Goal: Task Accomplishment & Management: Use online tool/utility

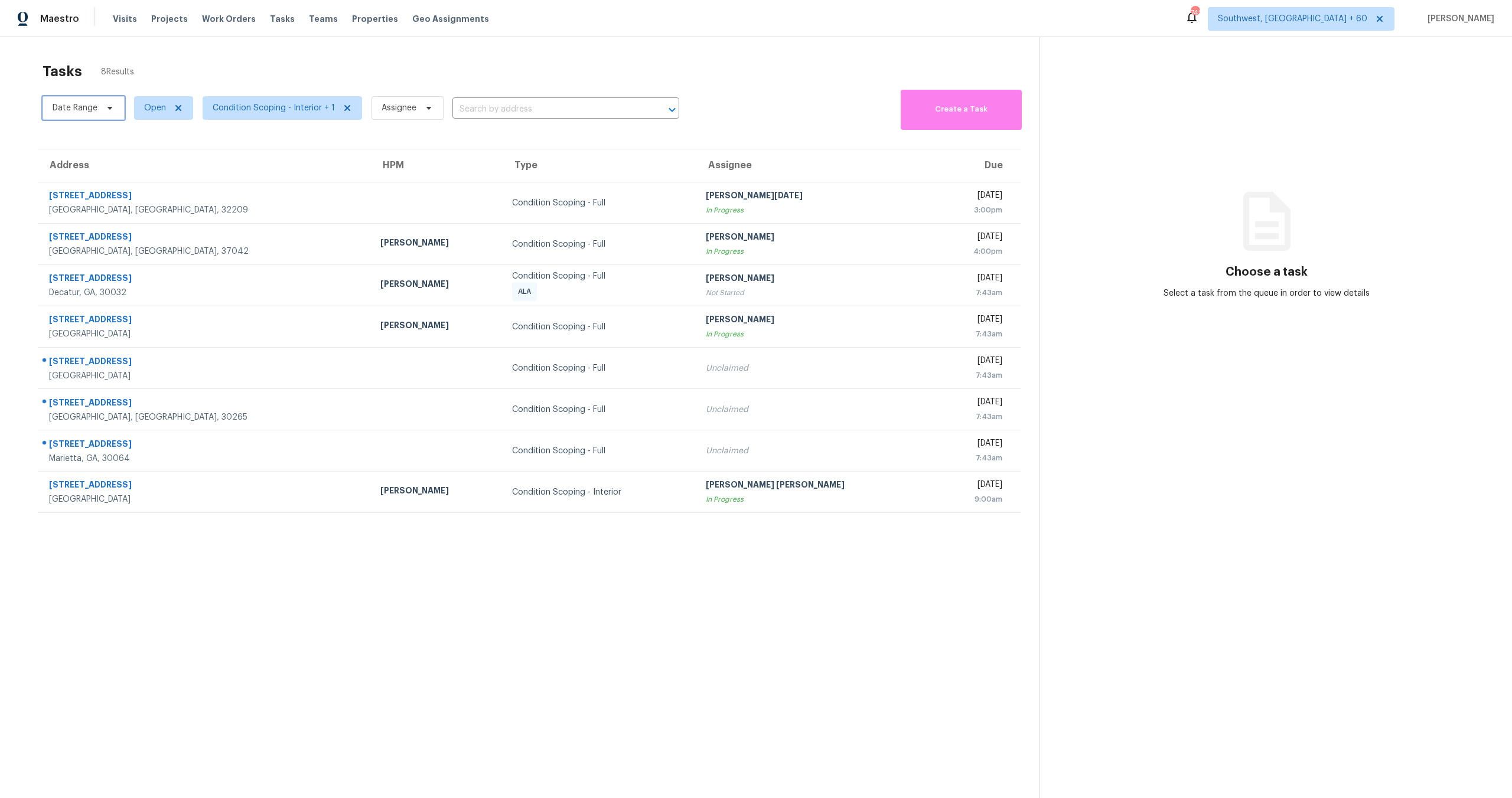
click at [87, 104] on span "Date Range" at bounding box center [75, 108] width 45 height 12
click at [149, 68] on div "Tasks 8 Results" at bounding box center [541, 71] width 997 height 30
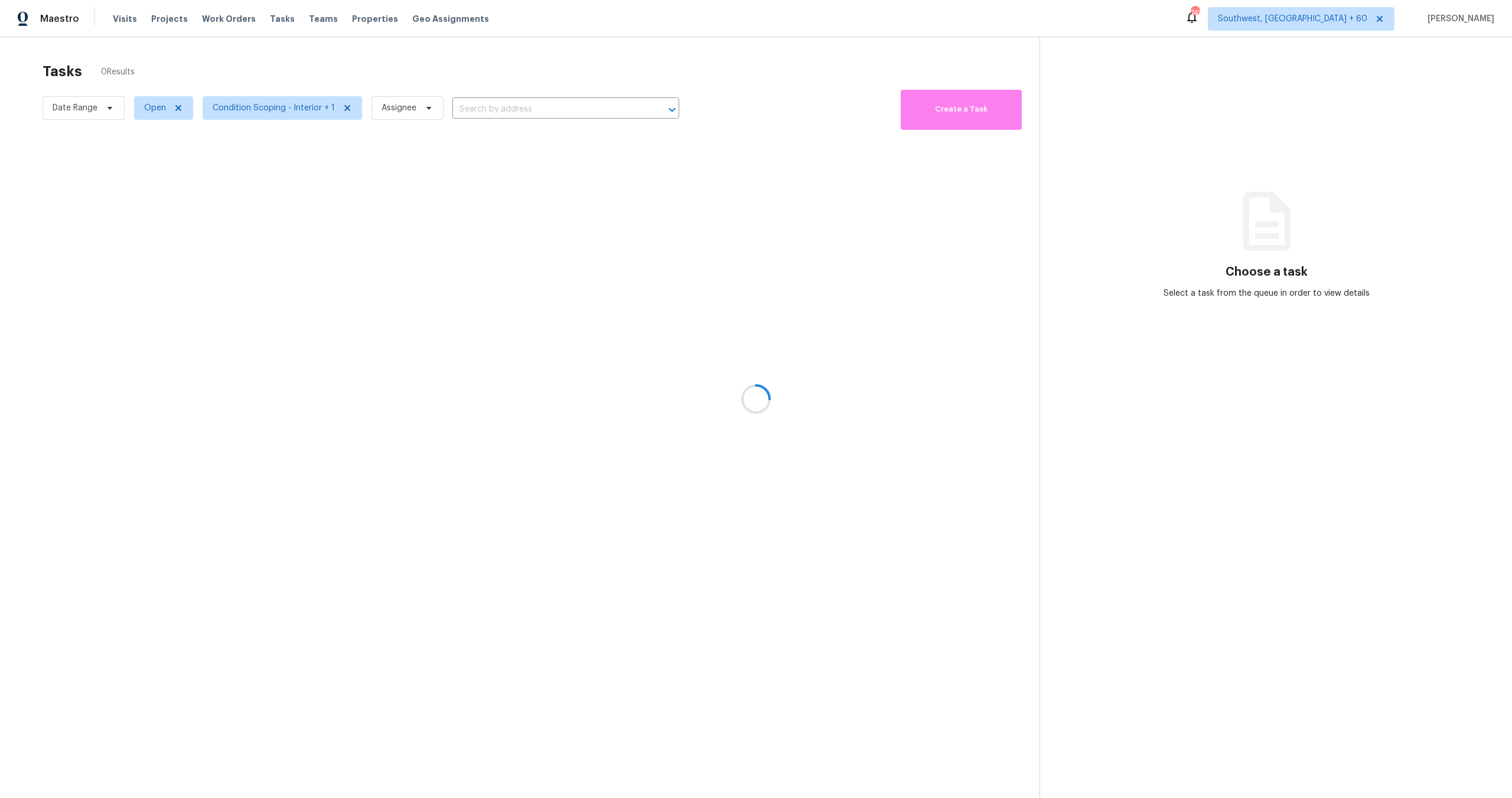
click at [253, 108] on div at bounding box center [756, 399] width 1512 height 798
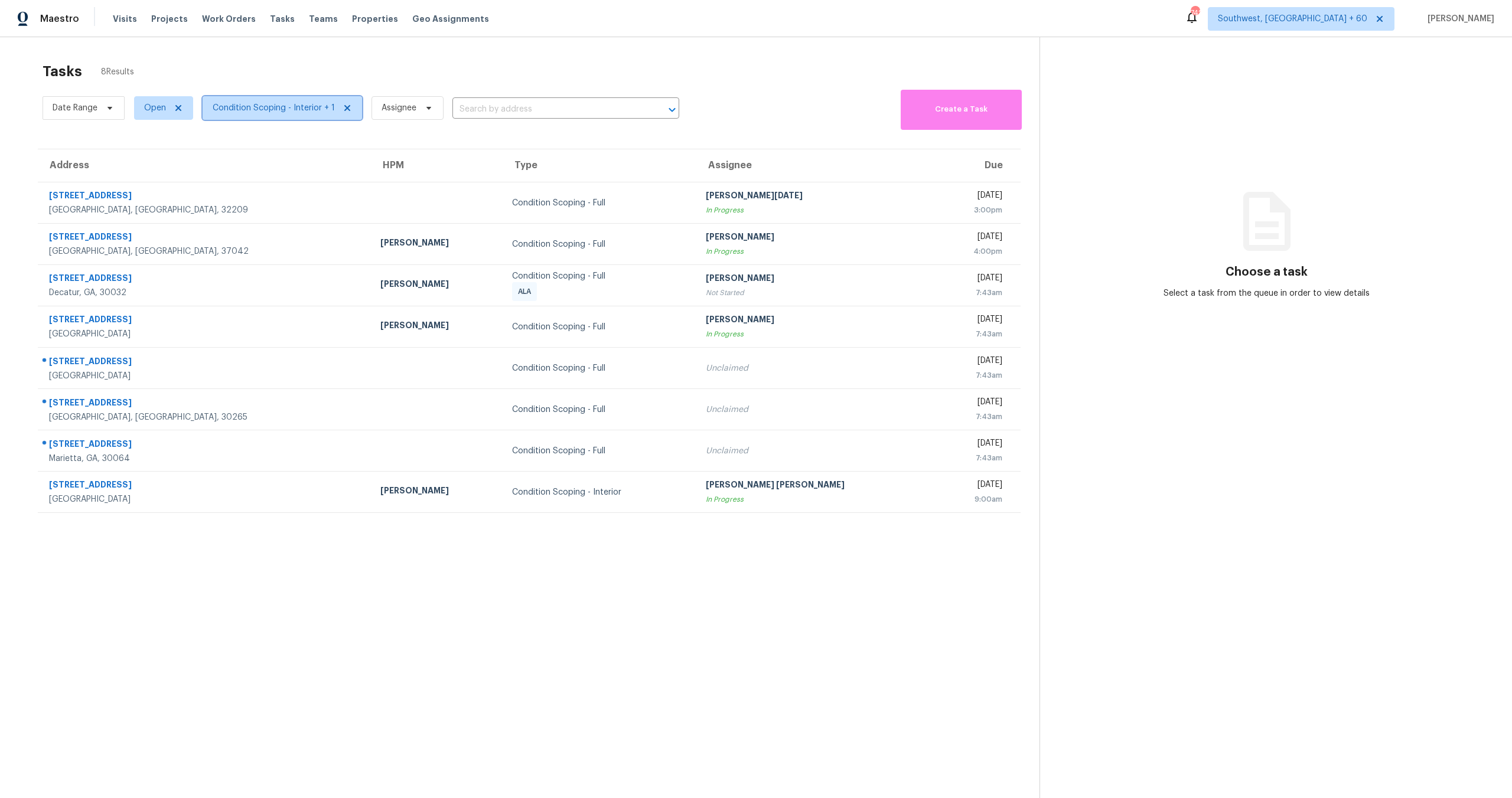
click at [254, 108] on span "Condition Scoping - Interior + 1" at bounding box center [274, 108] width 122 height 12
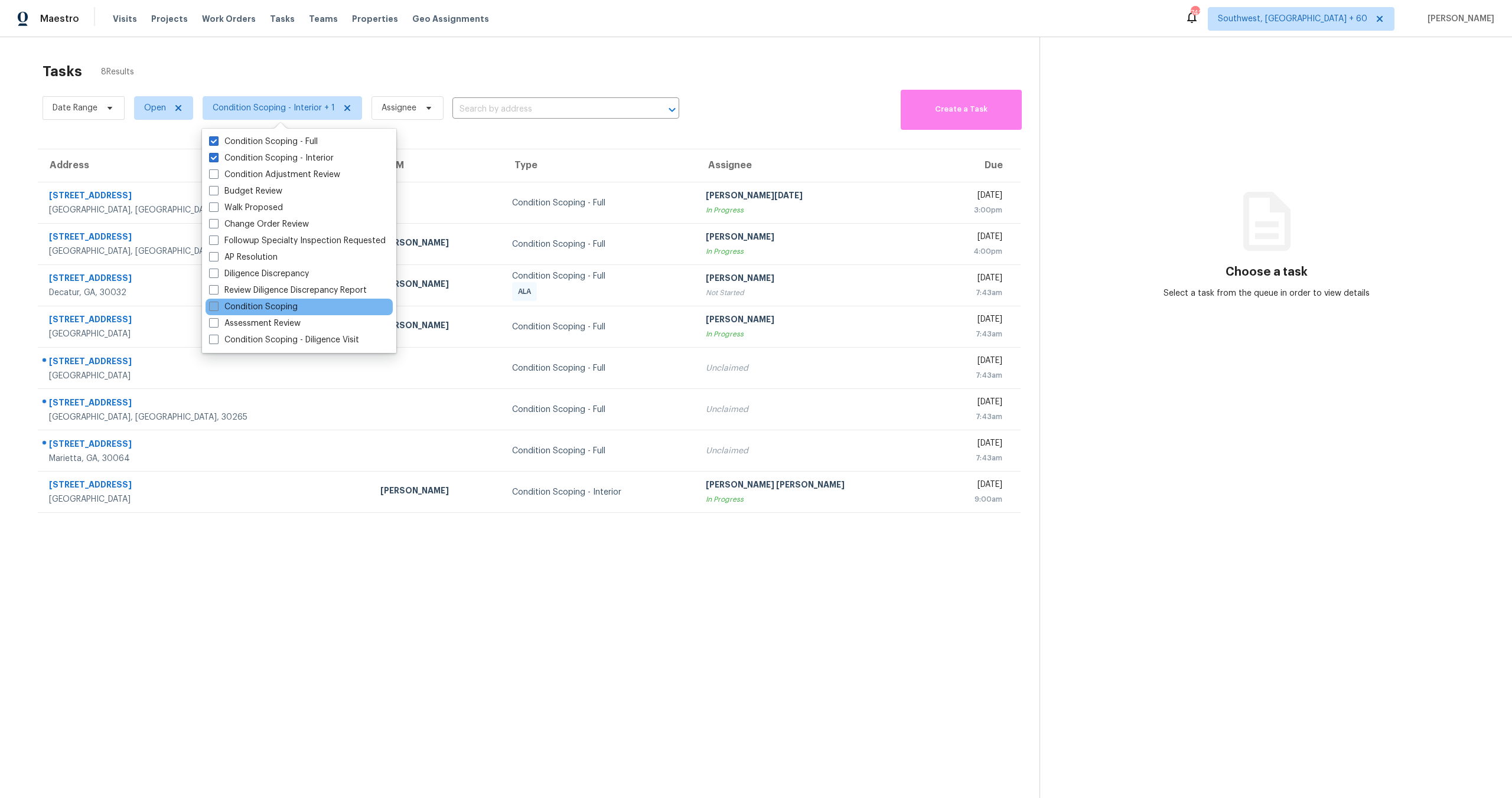
click at [255, 307] on label "Condition Scoping" at bounding box center [253, 306] width 88 height 12
click at [217, 307] on input "Condition Scoping" at bounding box center [213, 305] width 8 height 8
checkbox input "true"
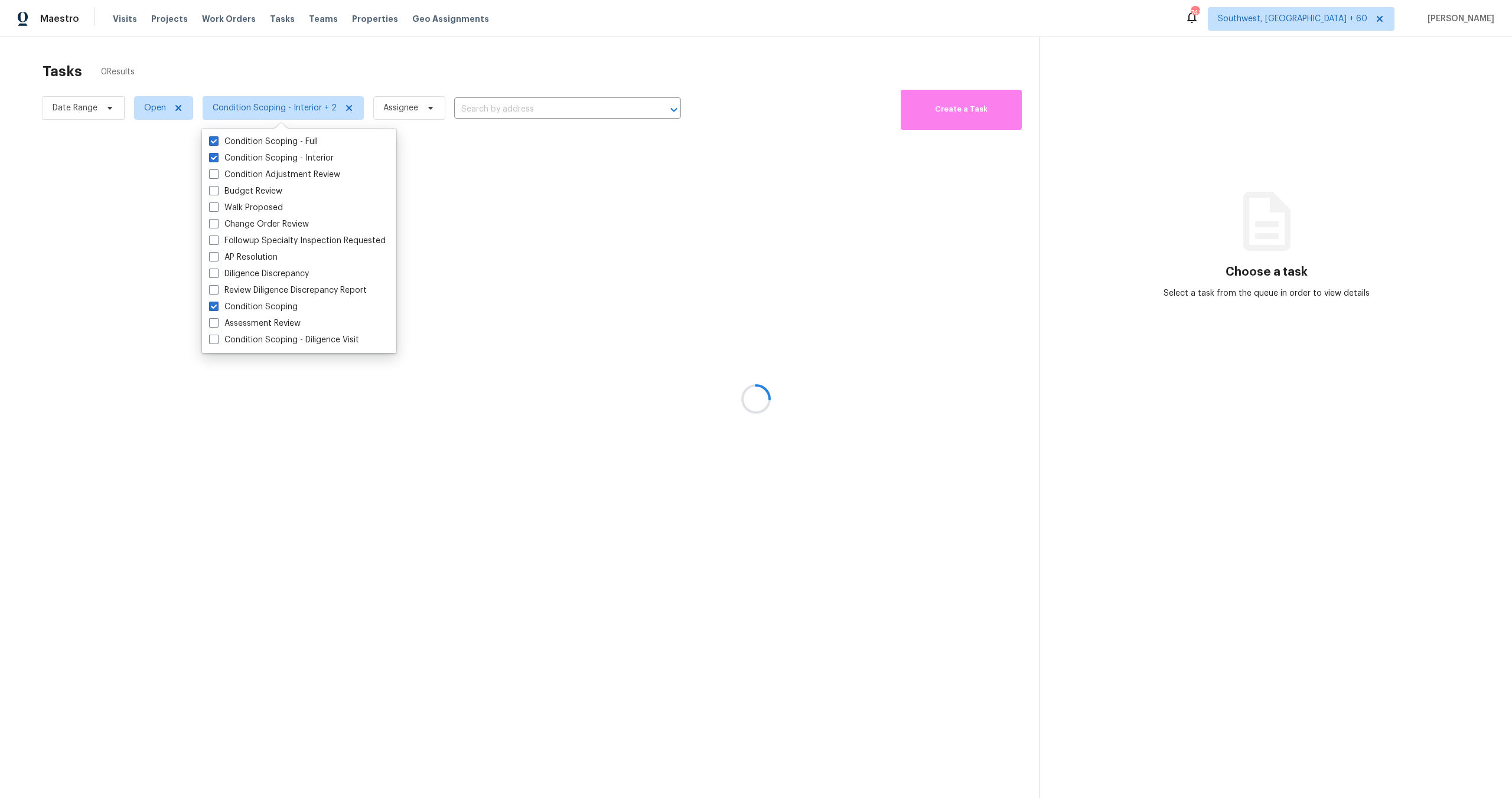
click at [281, 54] on div at bounding box center [756, 399] width 1512 height 798
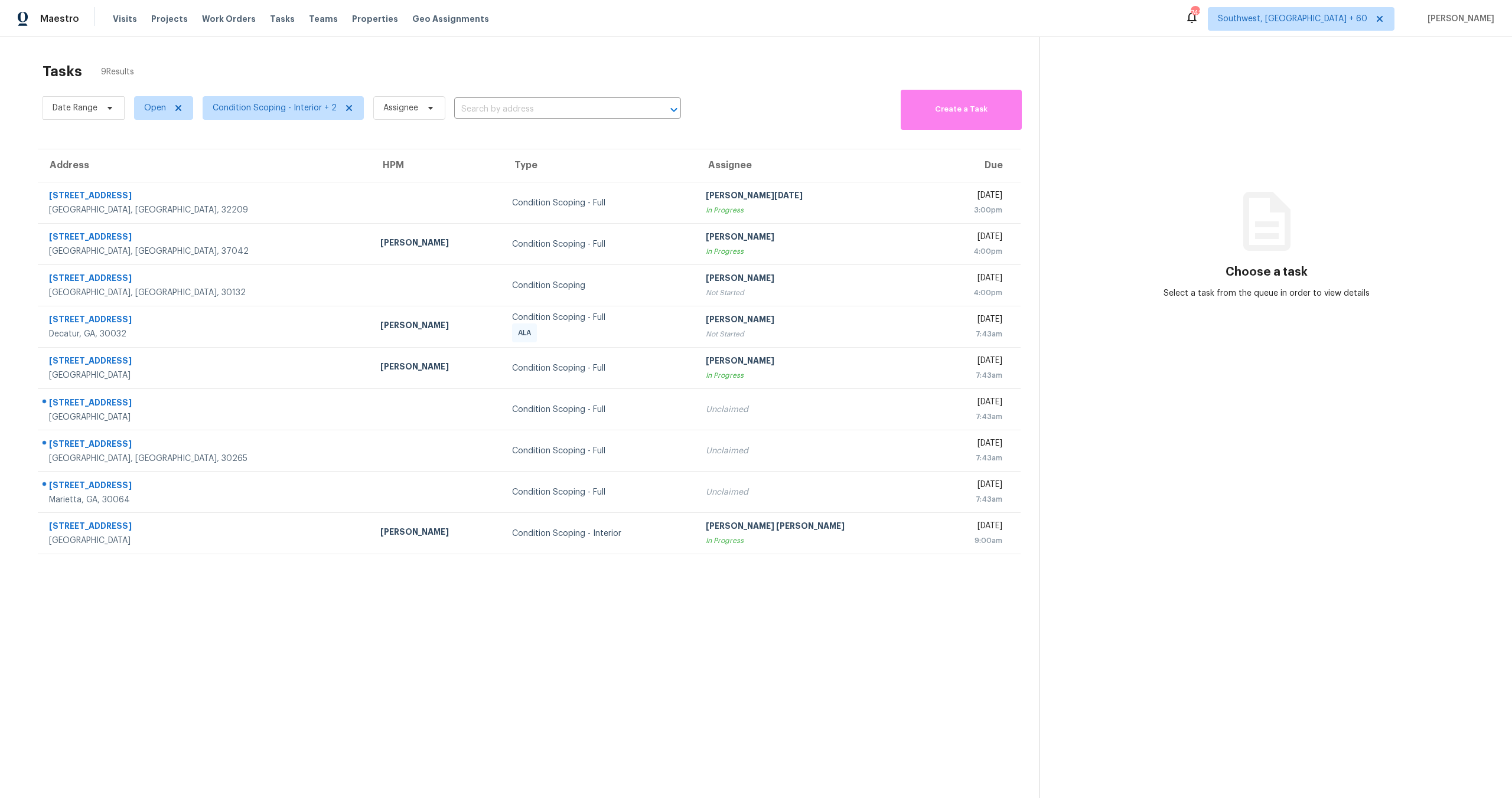
click at [264, 69] on div "Tasks 9 Results" at bounding box center [541, 71] width 997 height 30
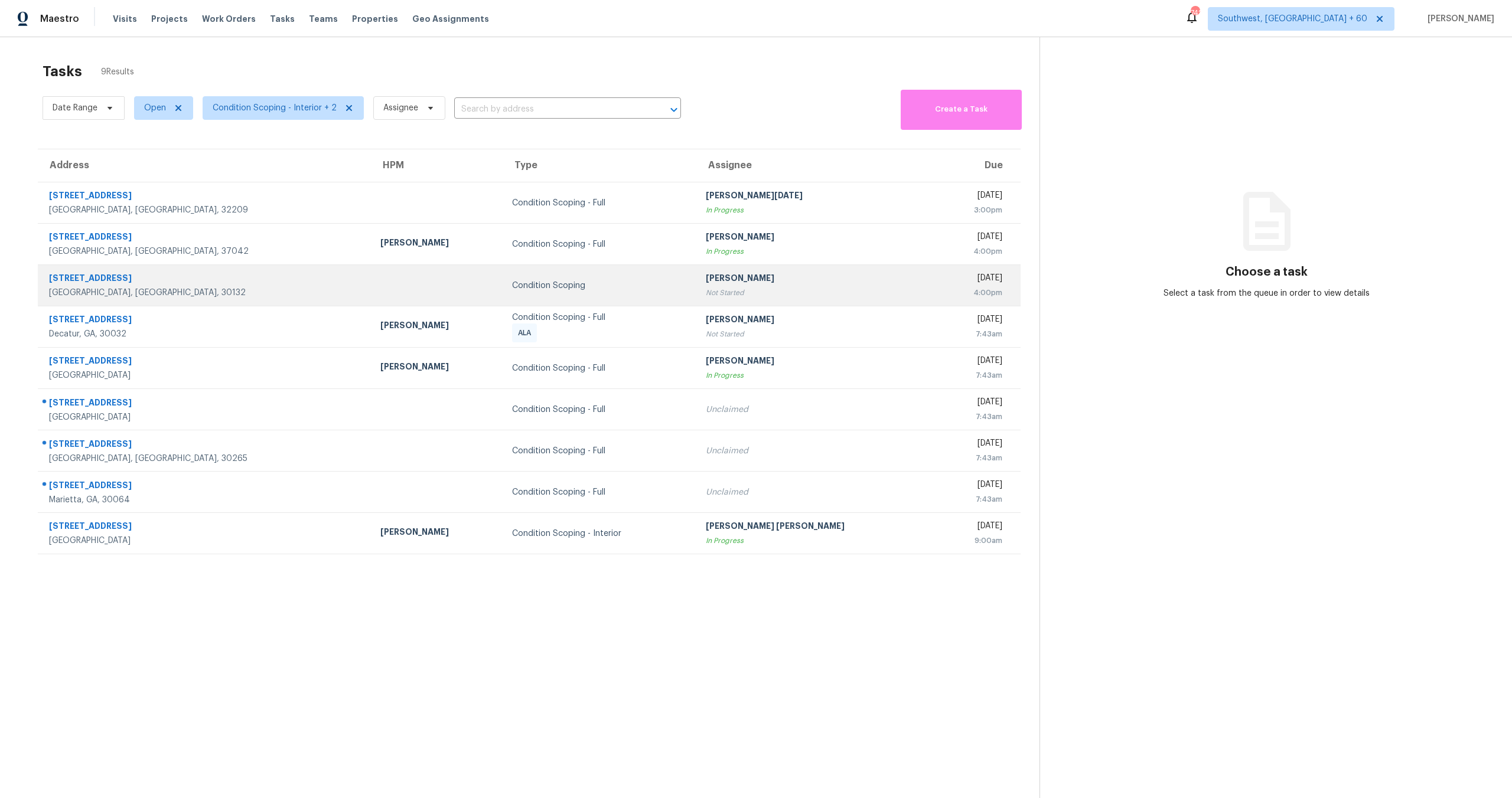
click at [567, 280] on div "Condition Scoping" at bounding box center [599, 285] width 175 height 12
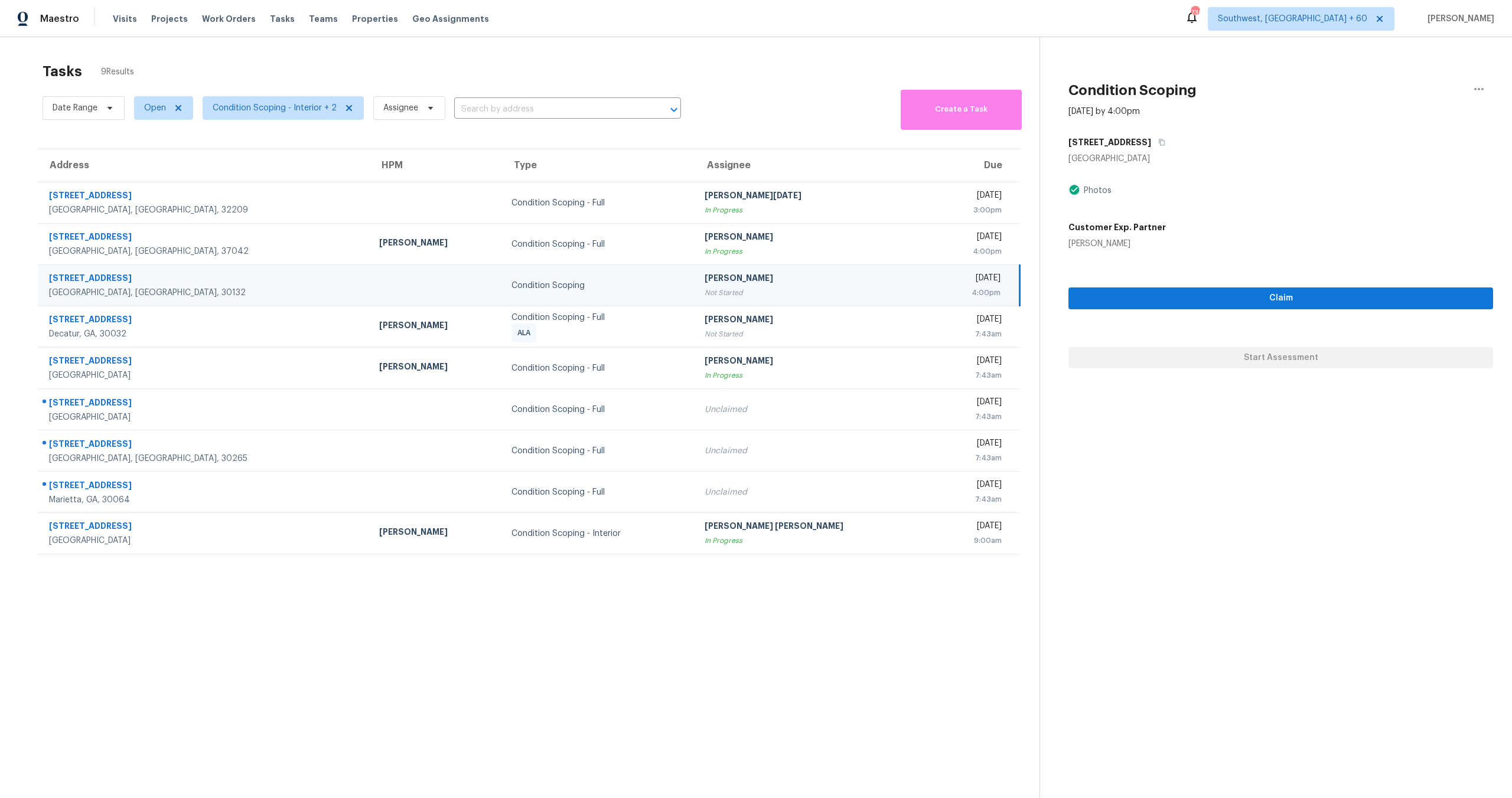
click at [340, 66] on div "Tasks 9 Results" at bounding box center [541, 71] width 997 height 30
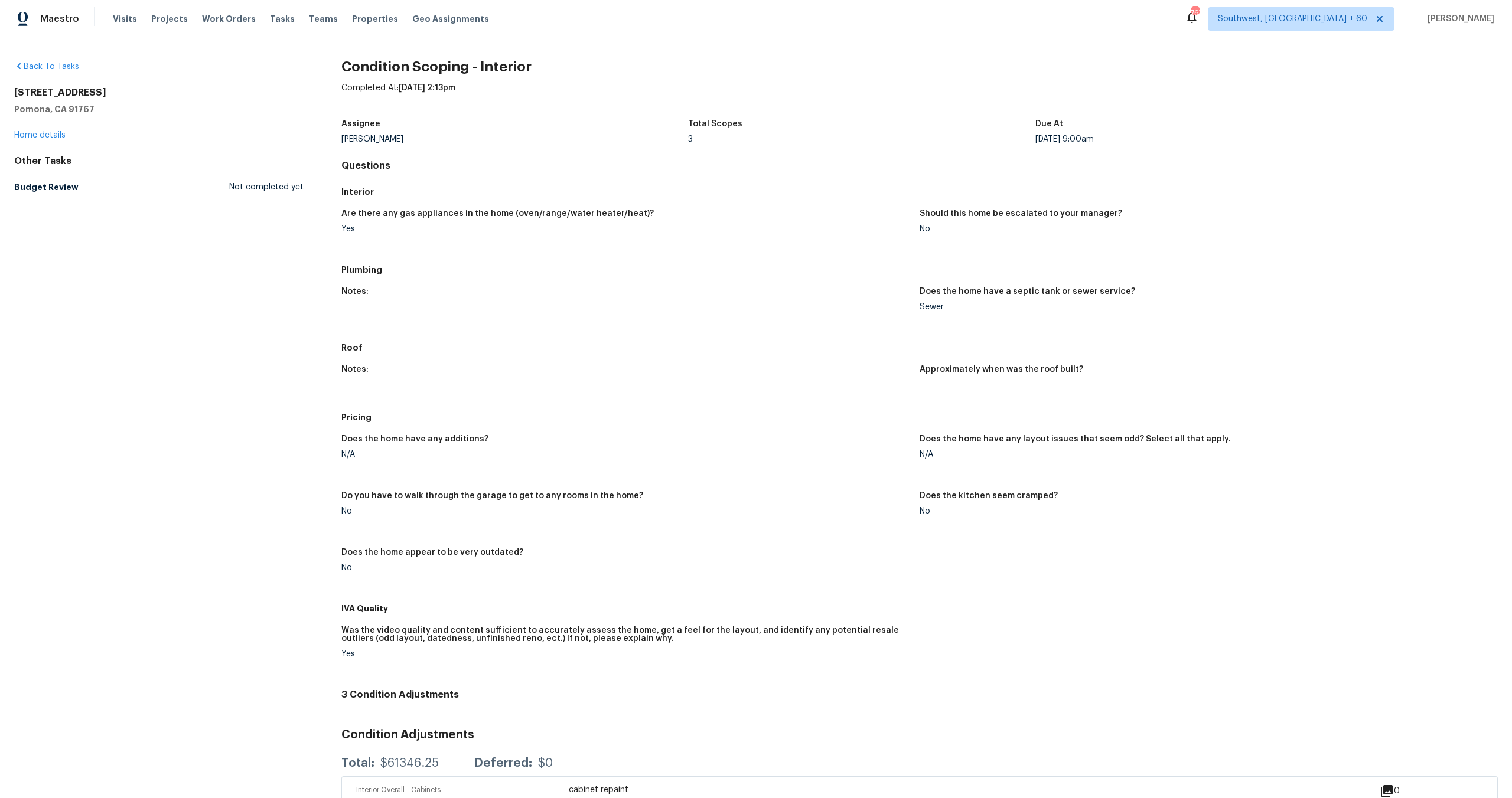
scroll to position [118, 0]
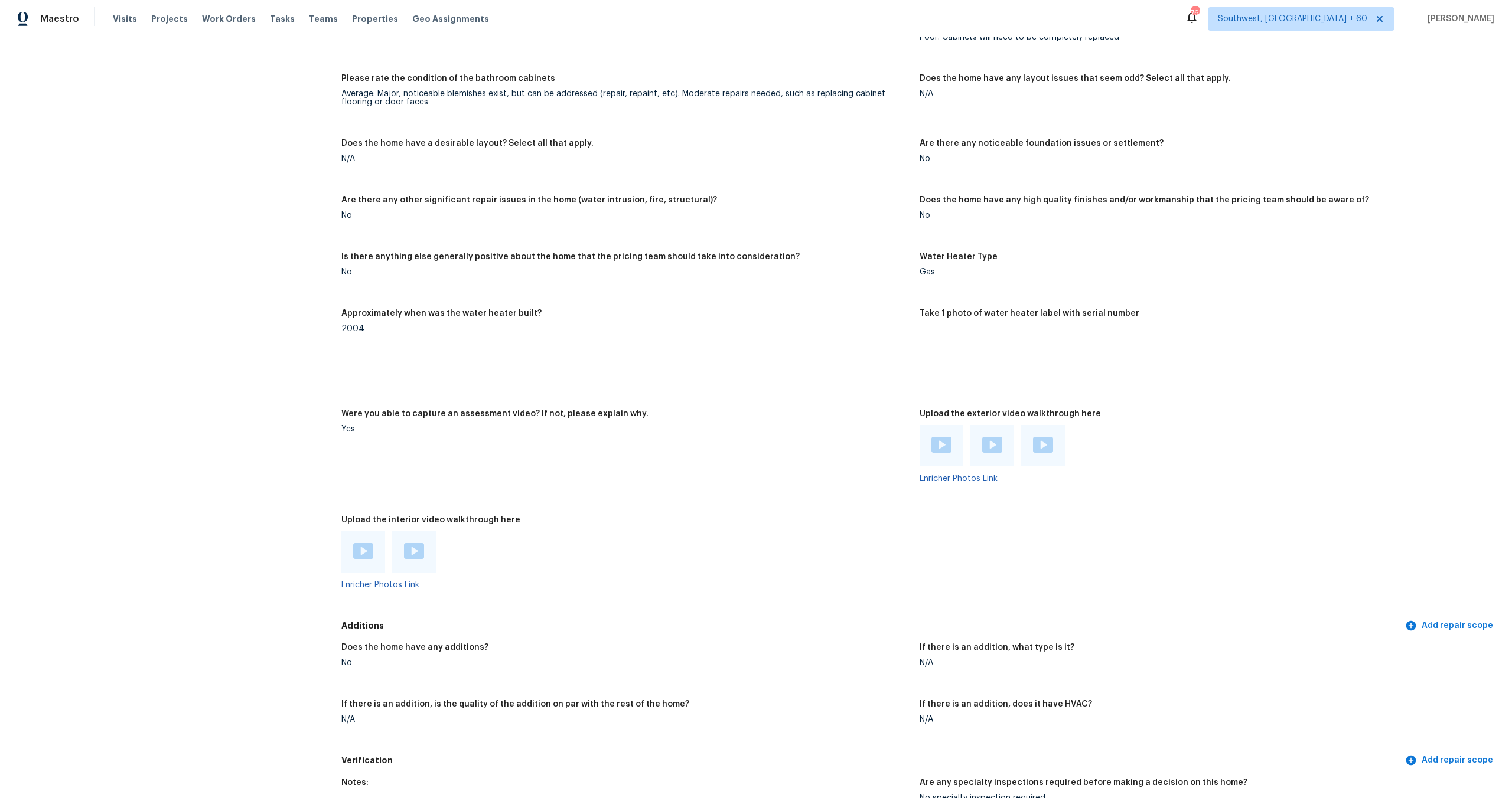
scroll to position [1511, 0]
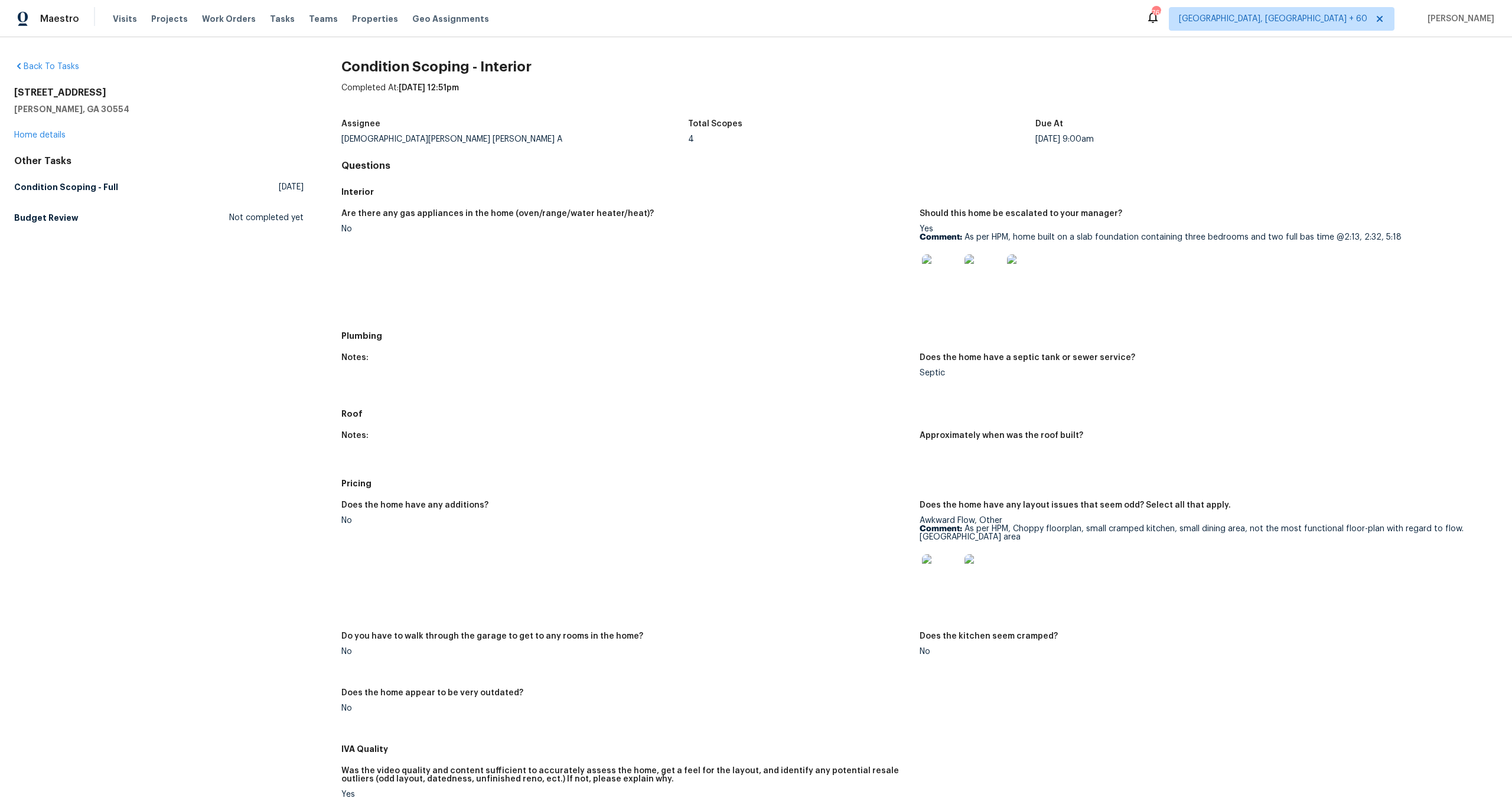
scroll to position [369, 0]
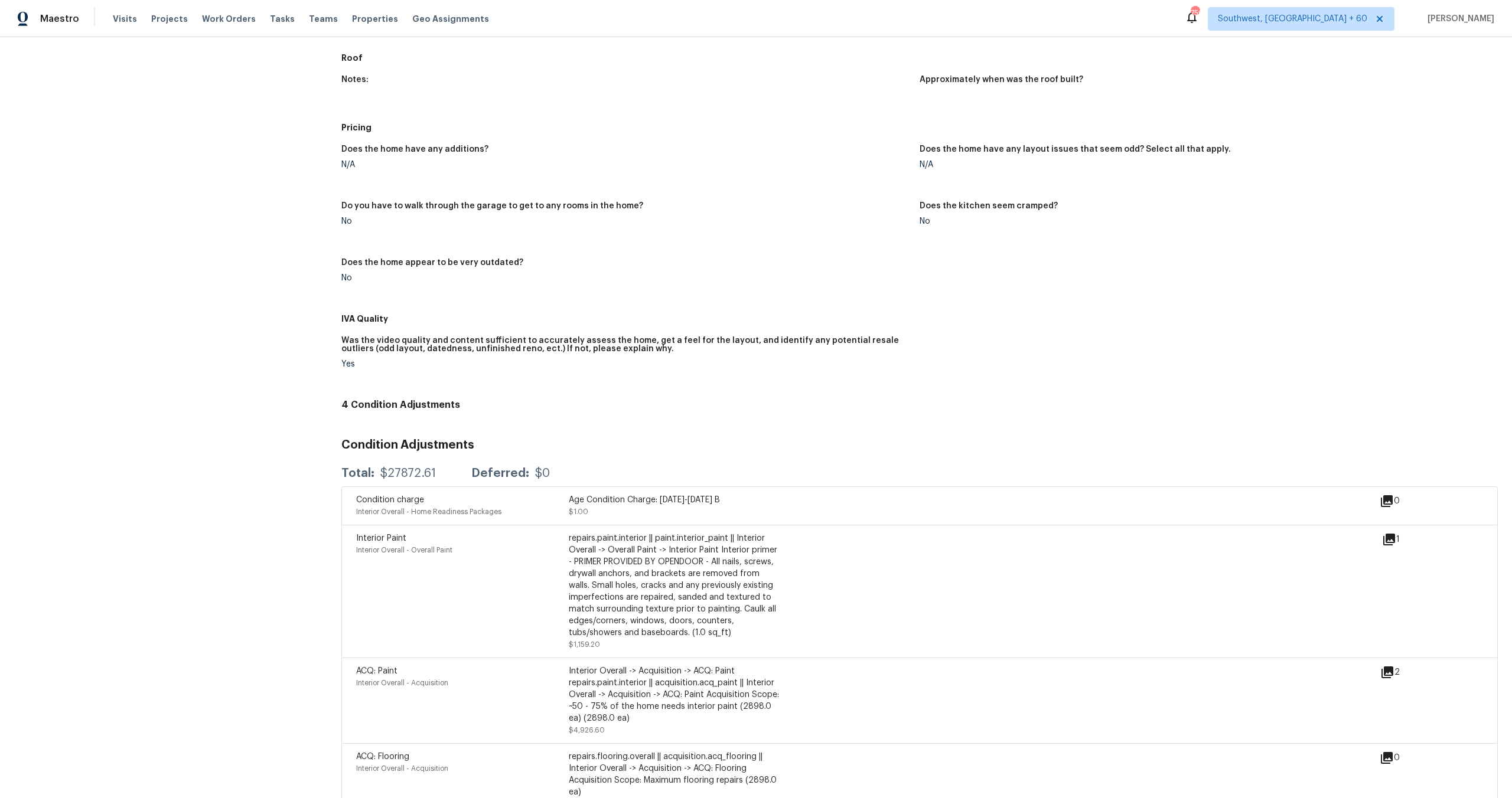
scroll to position [388, 0]
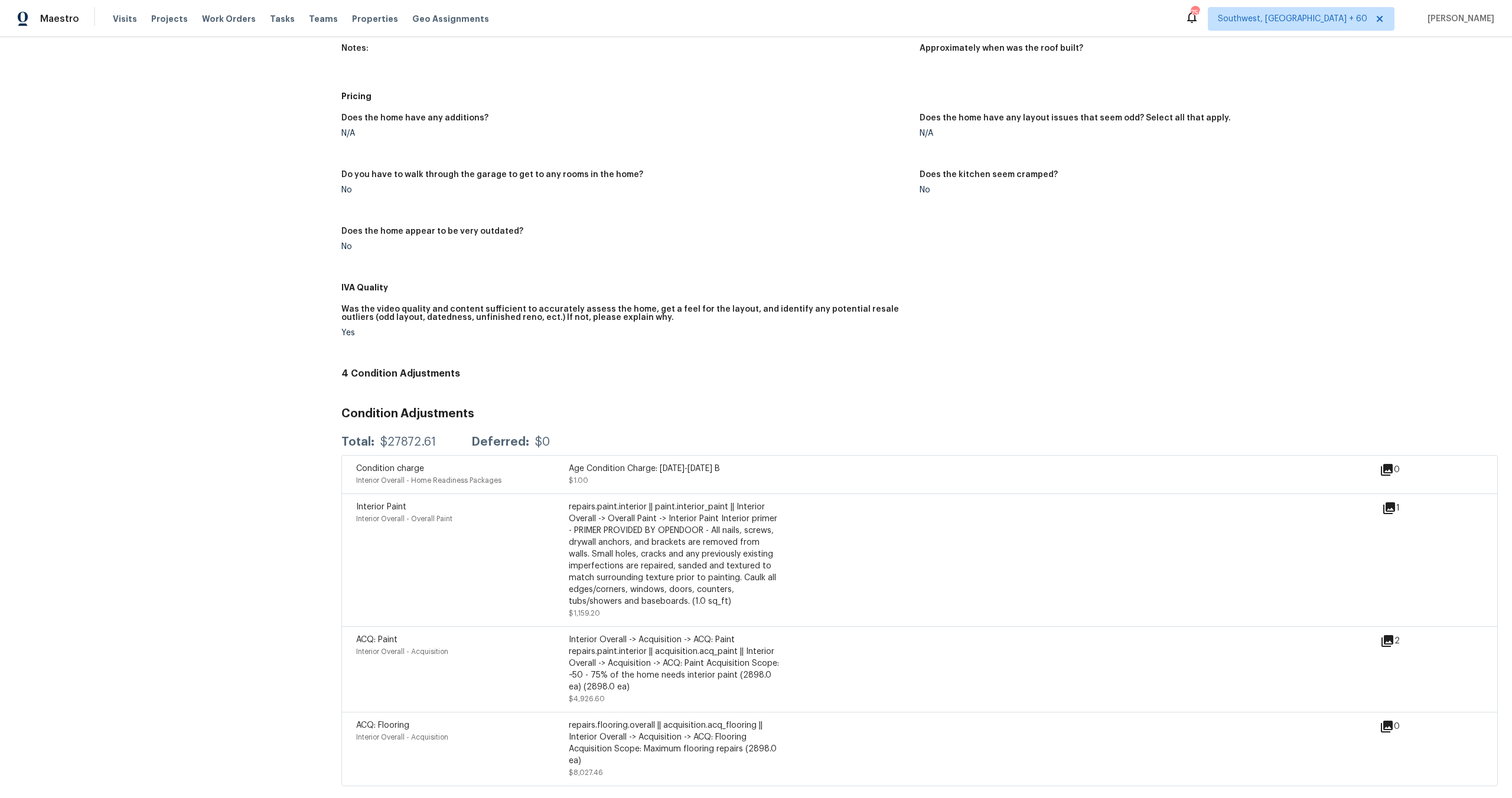
click at [927, 280] on div "IVA Quality" at bounding box center [920, 288] width 1157 height 21
click at [1389, 506] on icon at bounding box center [1389, 508] width 12 height 12
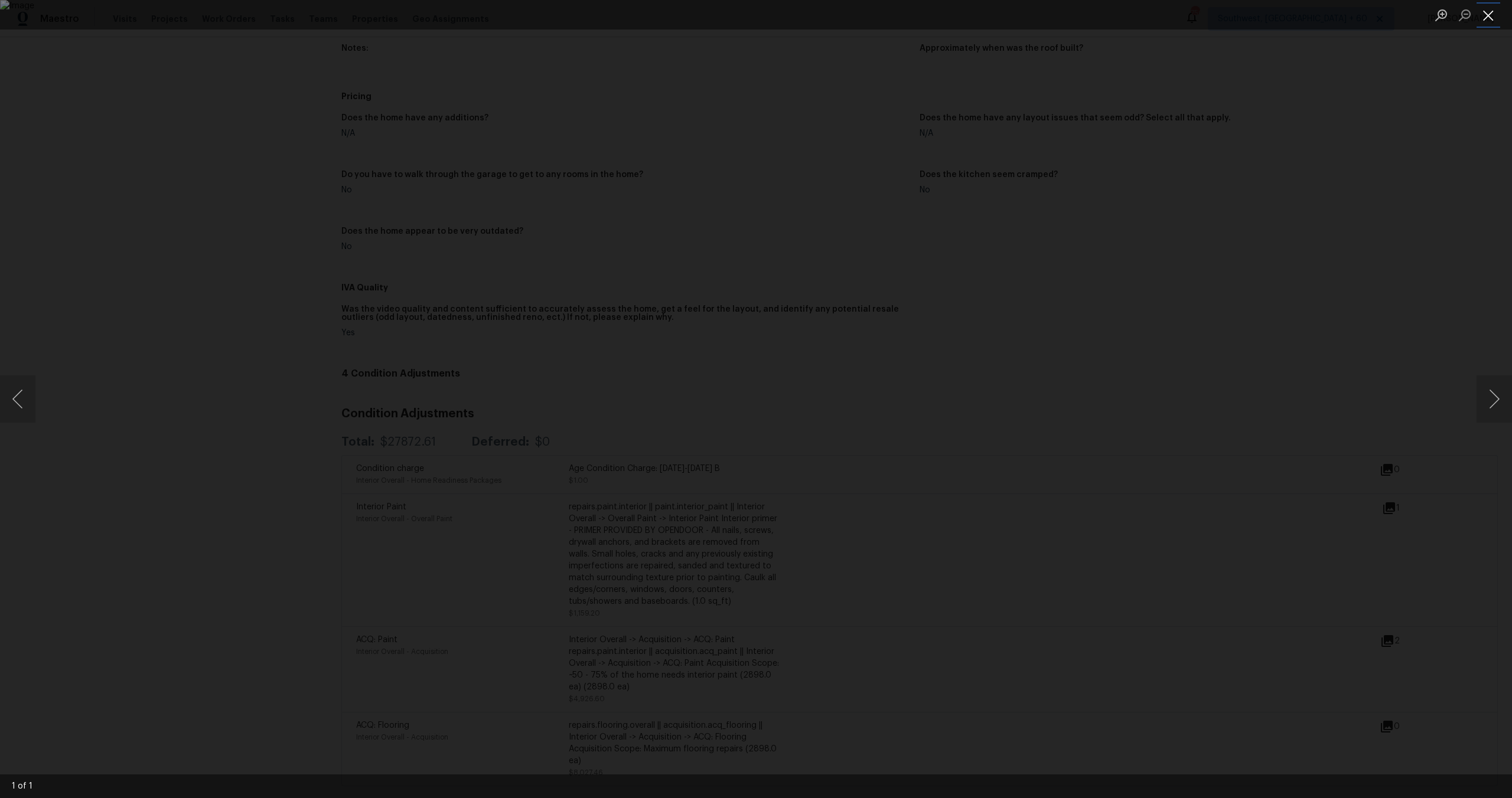
click at [1492, 12] on button "Close lightbox" at bounding box center [1488, 15] width 24 height 21
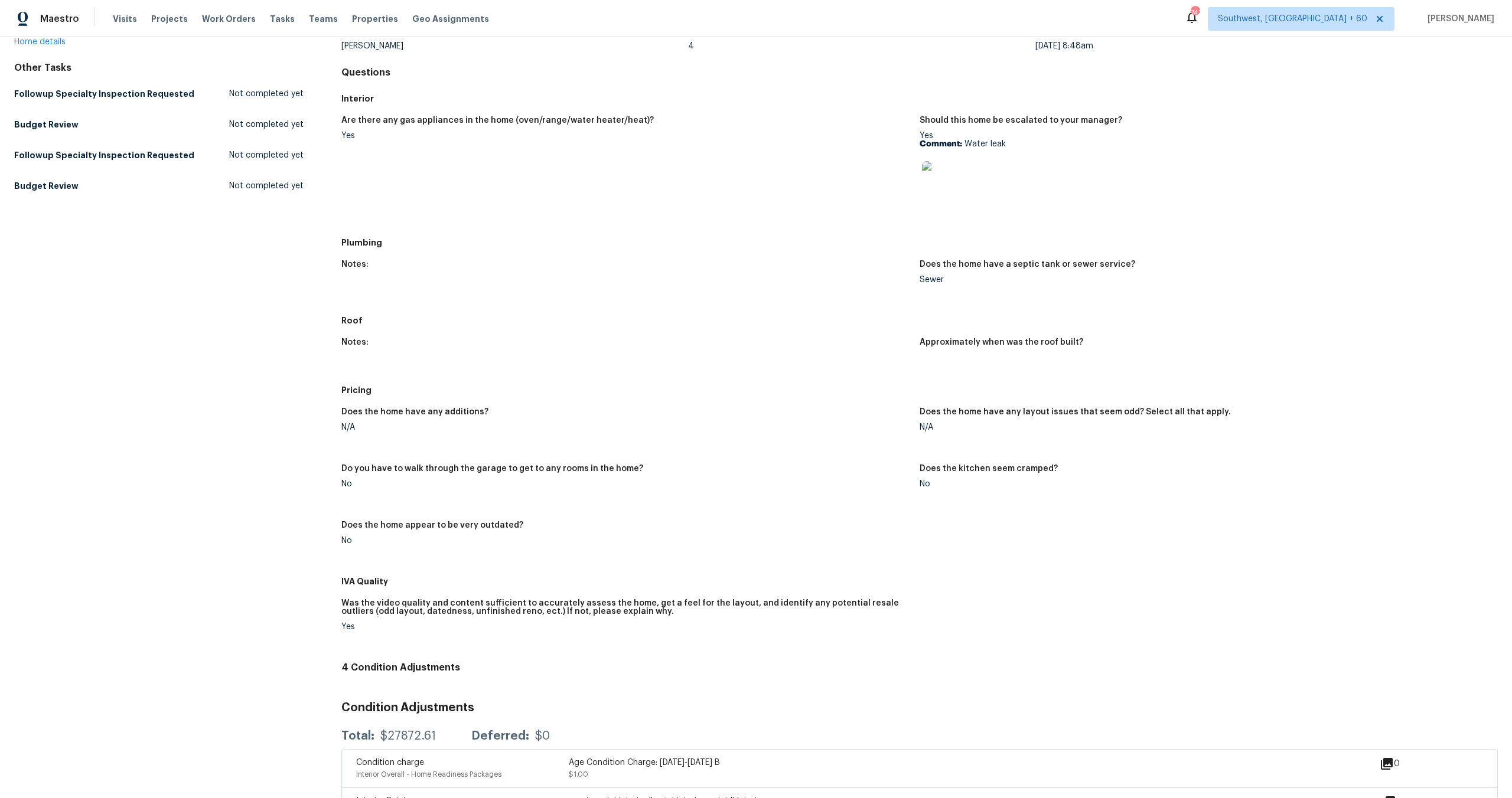
scroll to position [0, 0]
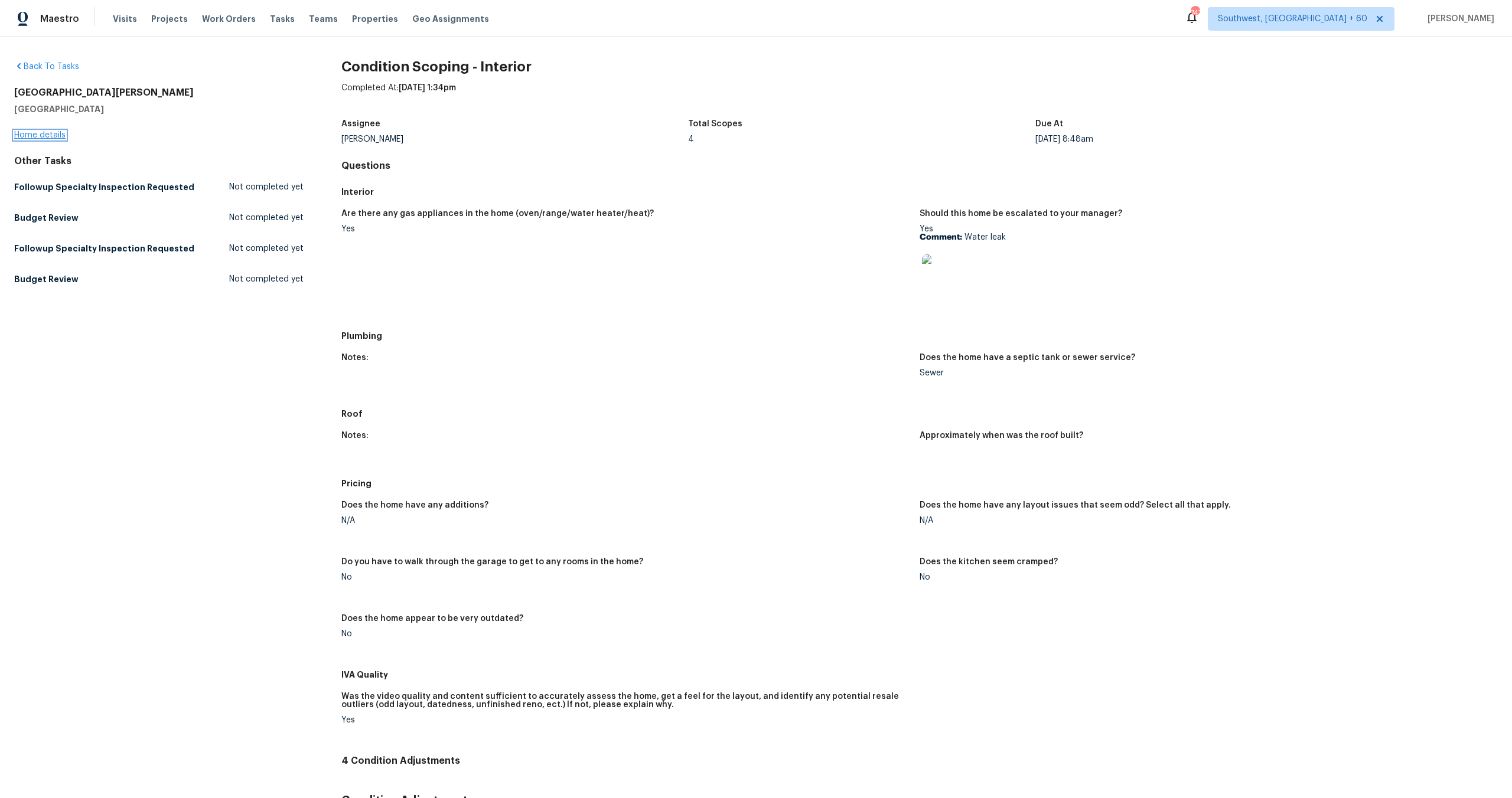
click at [24, 133] on link "Home details" at bounding box center [40, 135] width 51 height 9
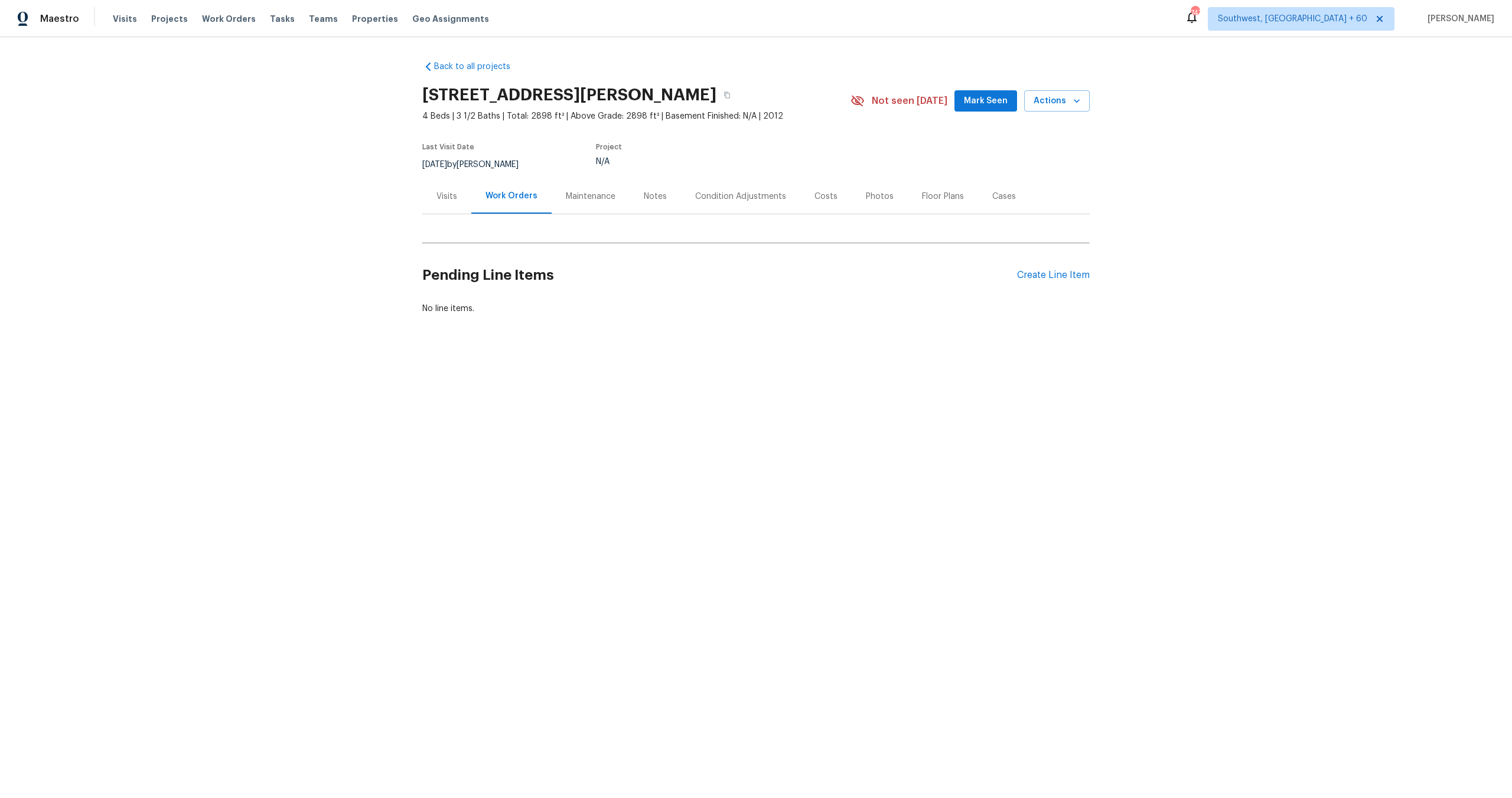
click at [701, 196] on div "Condition Adjustments" at bounding box center [740, 196] width 91 height 12
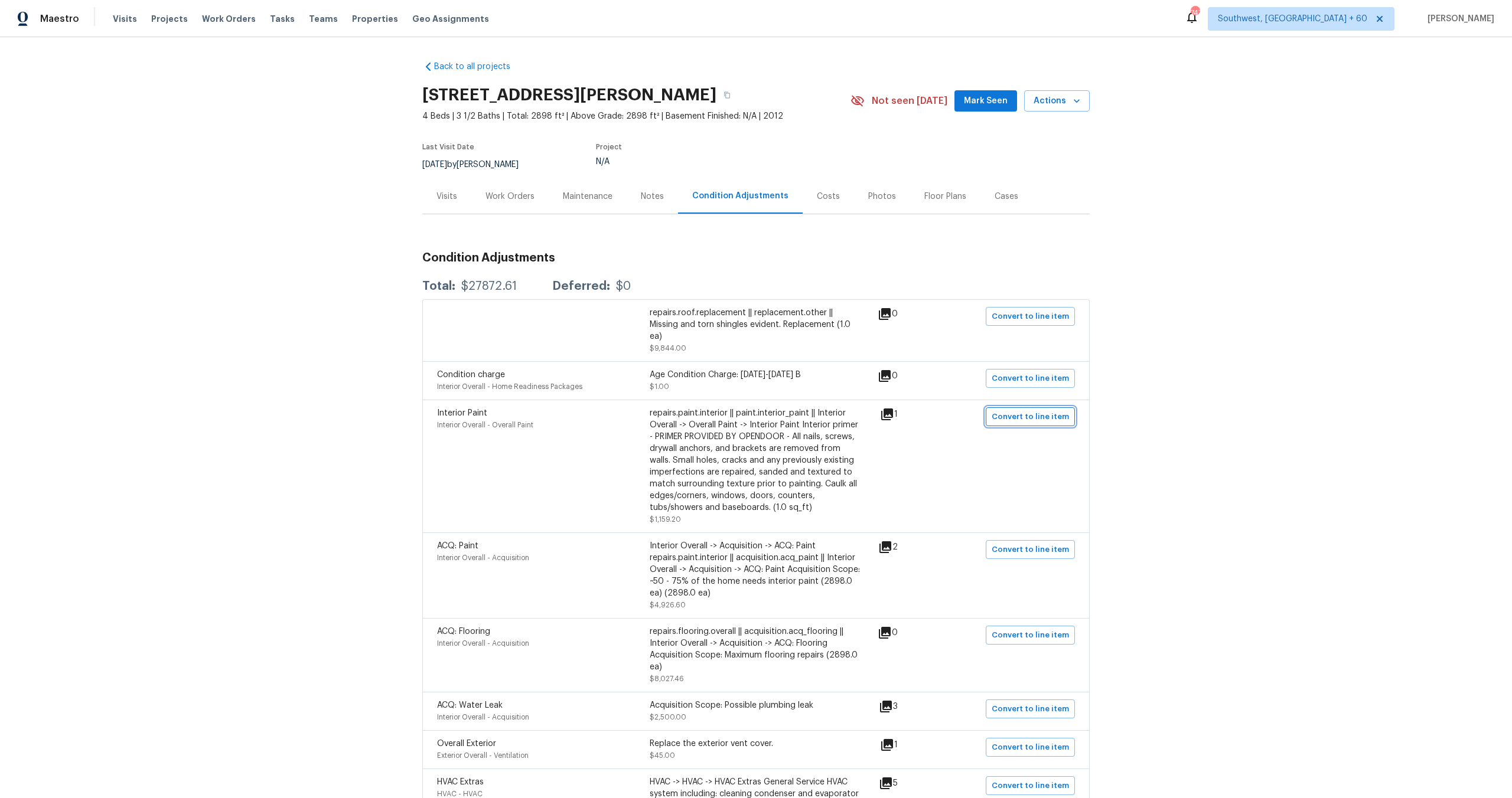
click at [1007, 415] on span "Convert to line item" at bounding box center [1030, 417] width 77 height 13
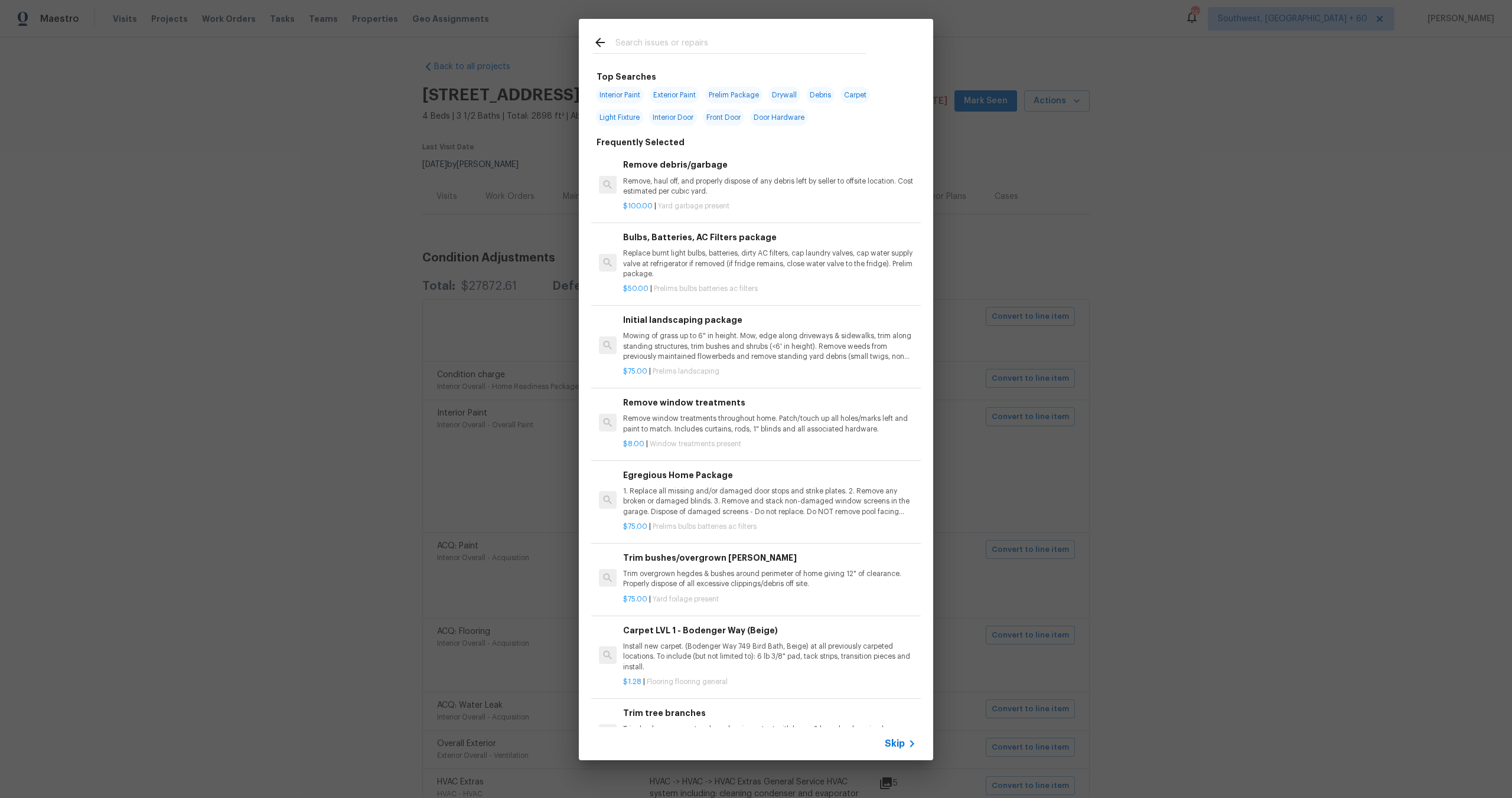
click at [905, 744] on icon at bounding box center [912, 744] width 14 height 14
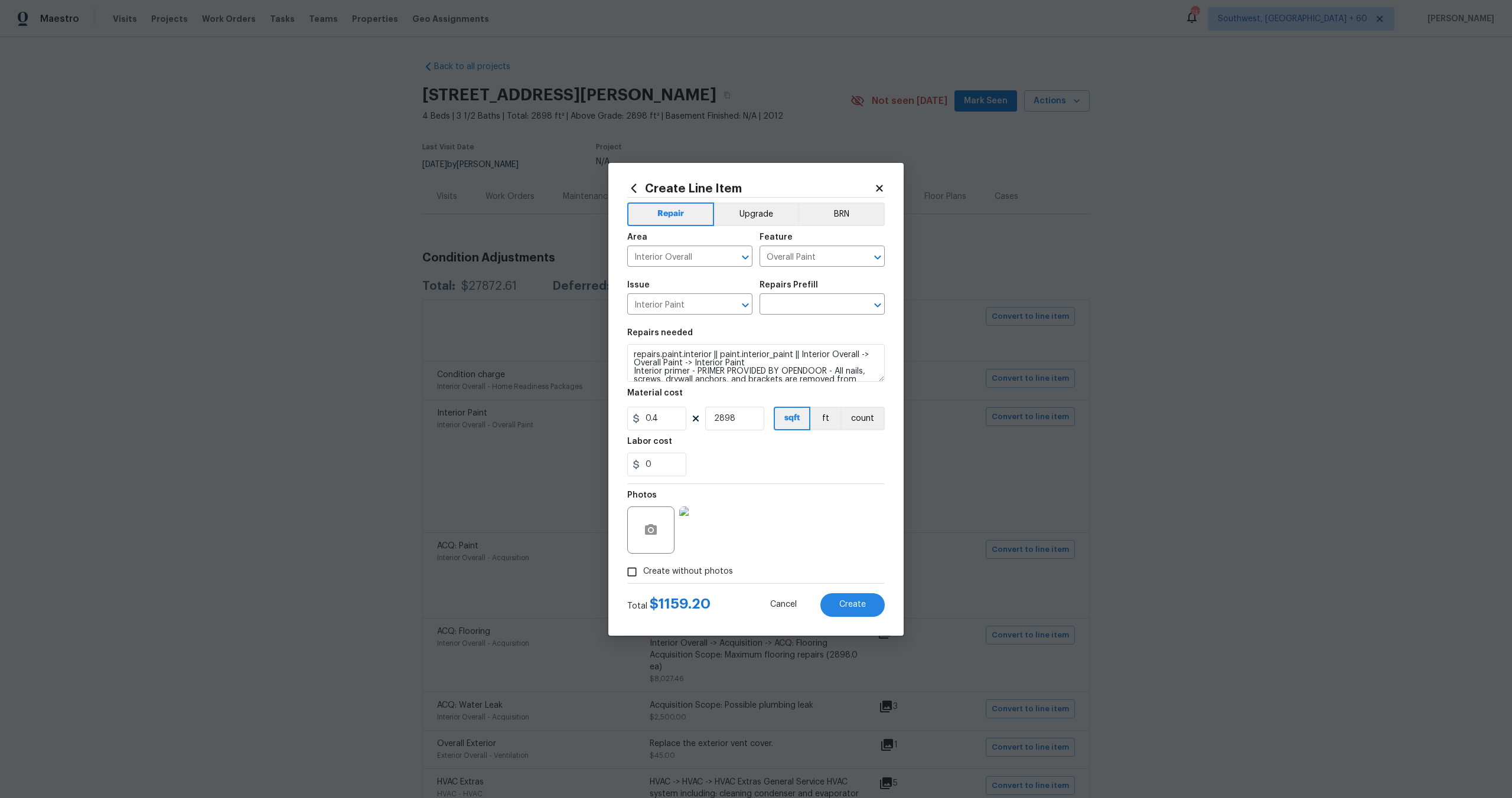
click at [879, 190] on icon at bounding box center [879, 188] width 10 height 10
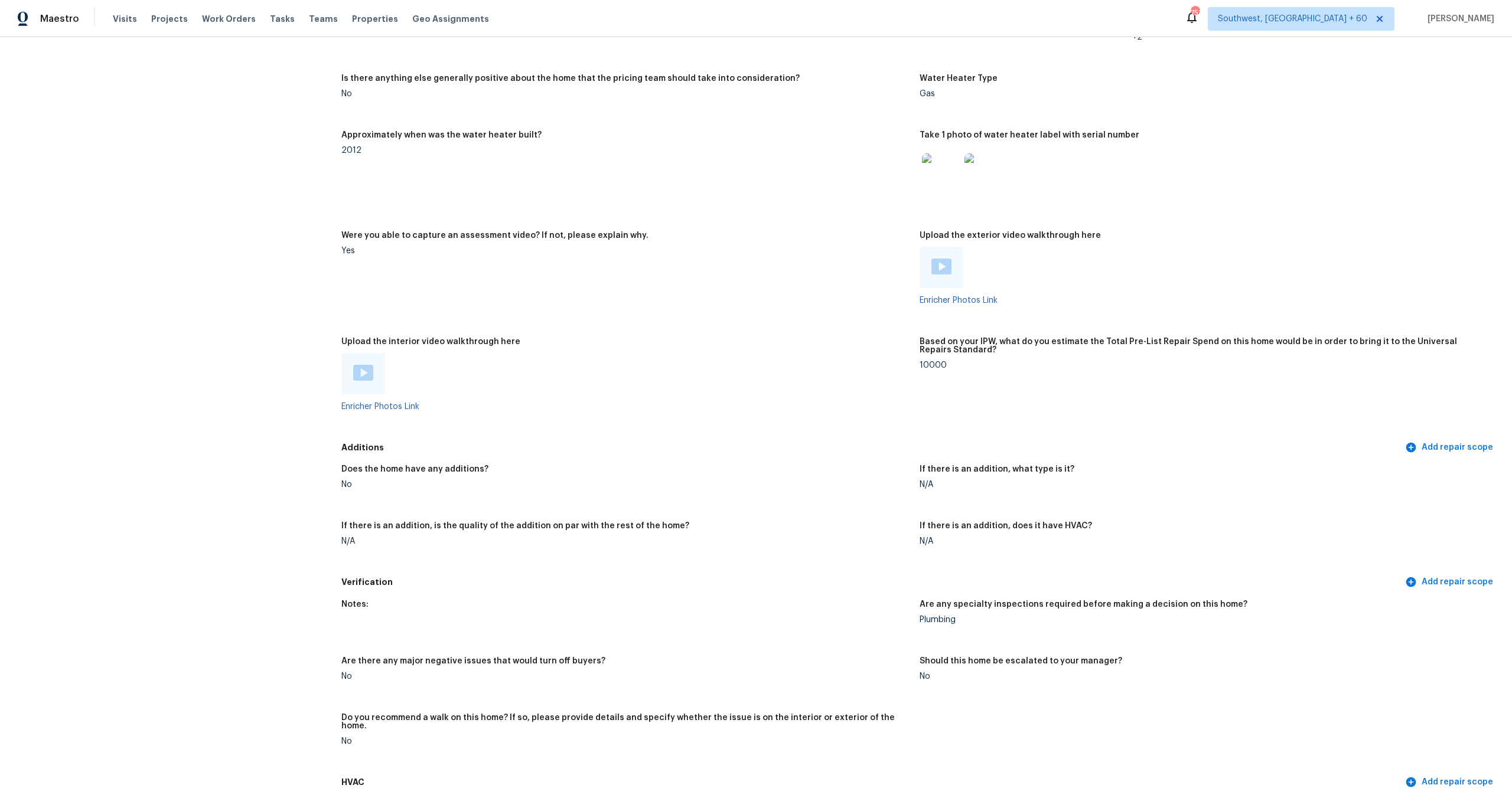
scroll to position [2067, 0]
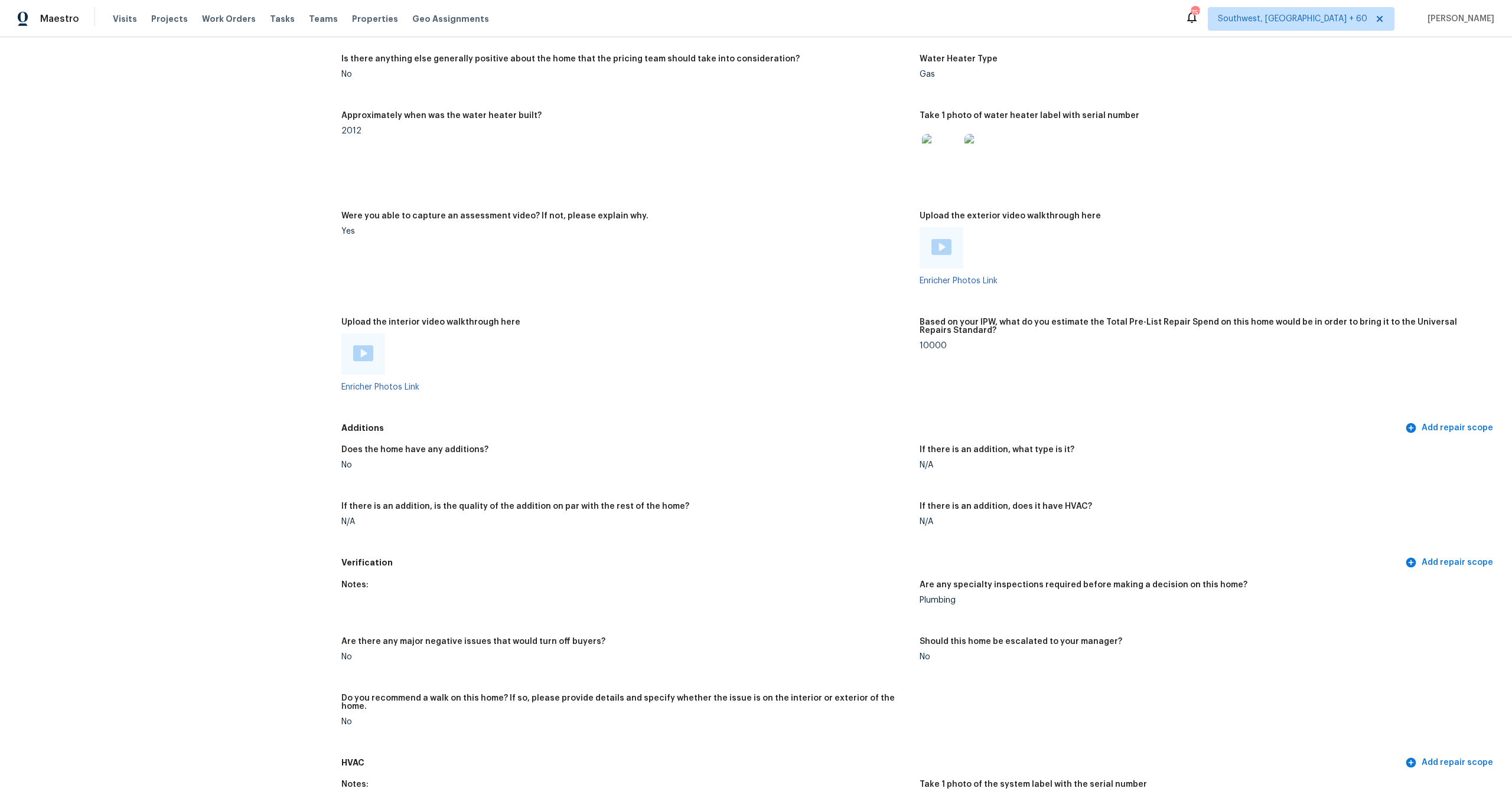
click at [364, 348] on img at bounding box center [363, 353] width 20 height 16
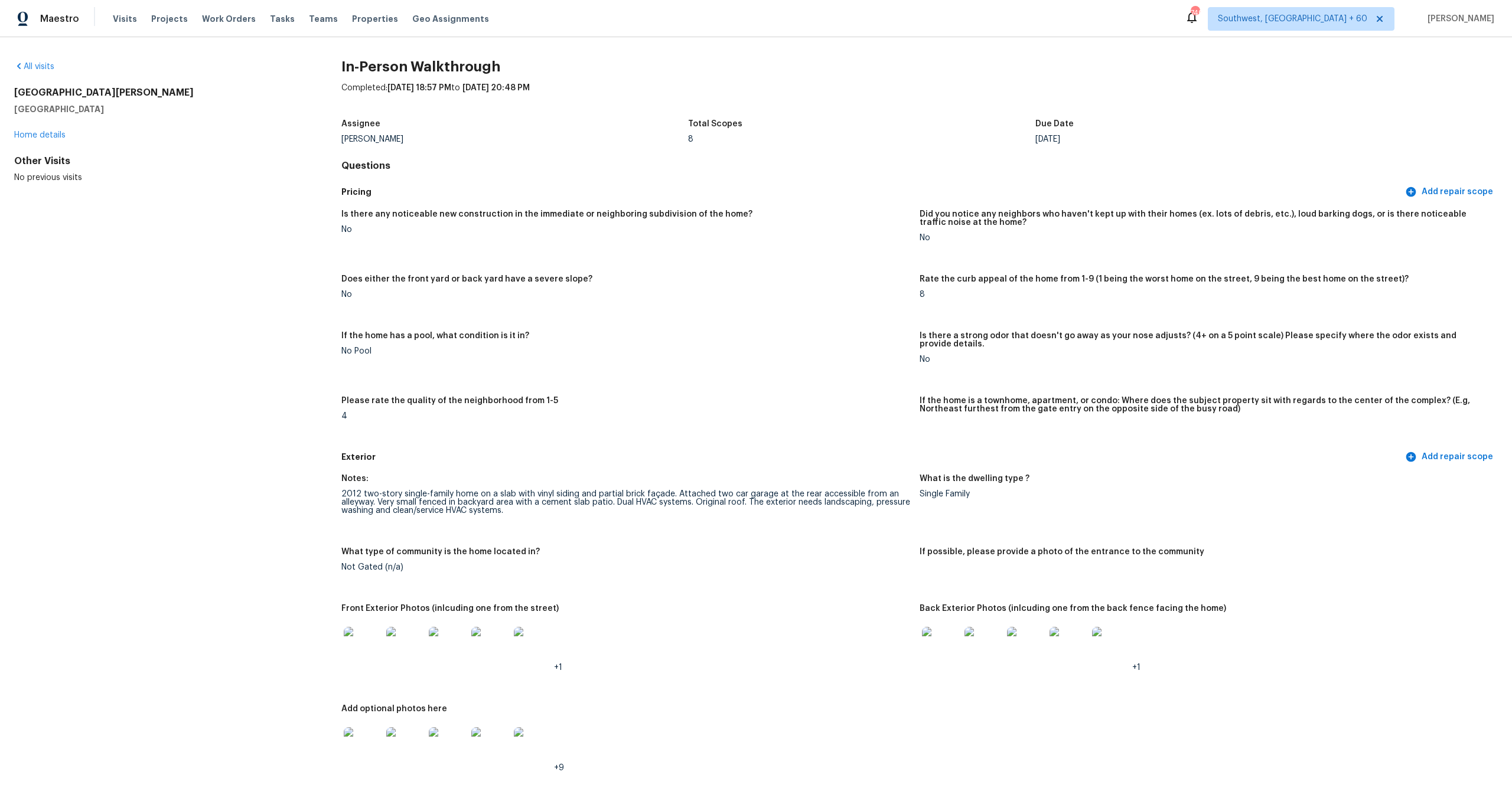
scroll to position [24, 0]
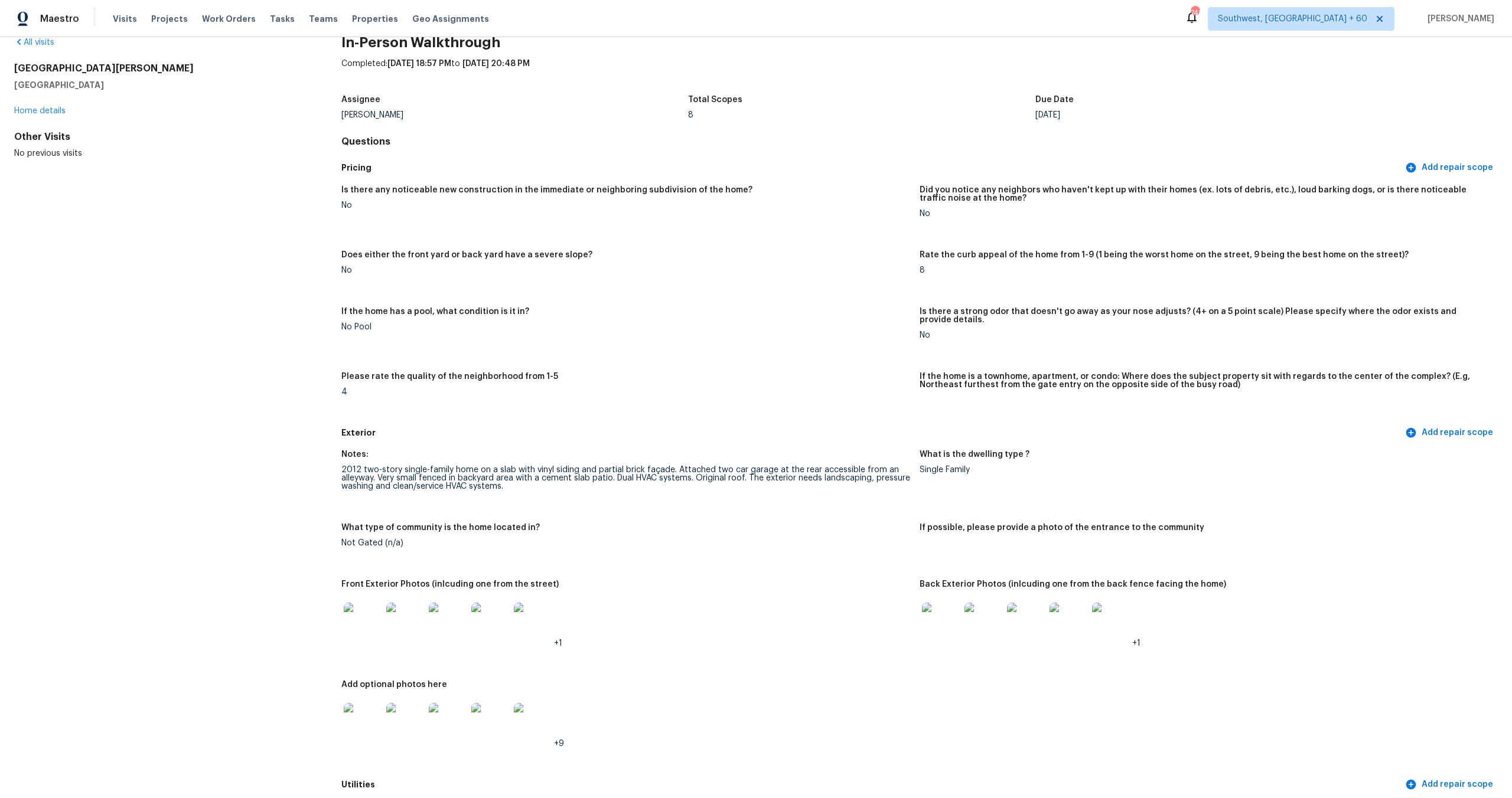
click at [594, 466] on div "2012 two-story single-family home on a slab with vinyl siding and partial brick…" at bounding box center [625, 478] width 569 height 25
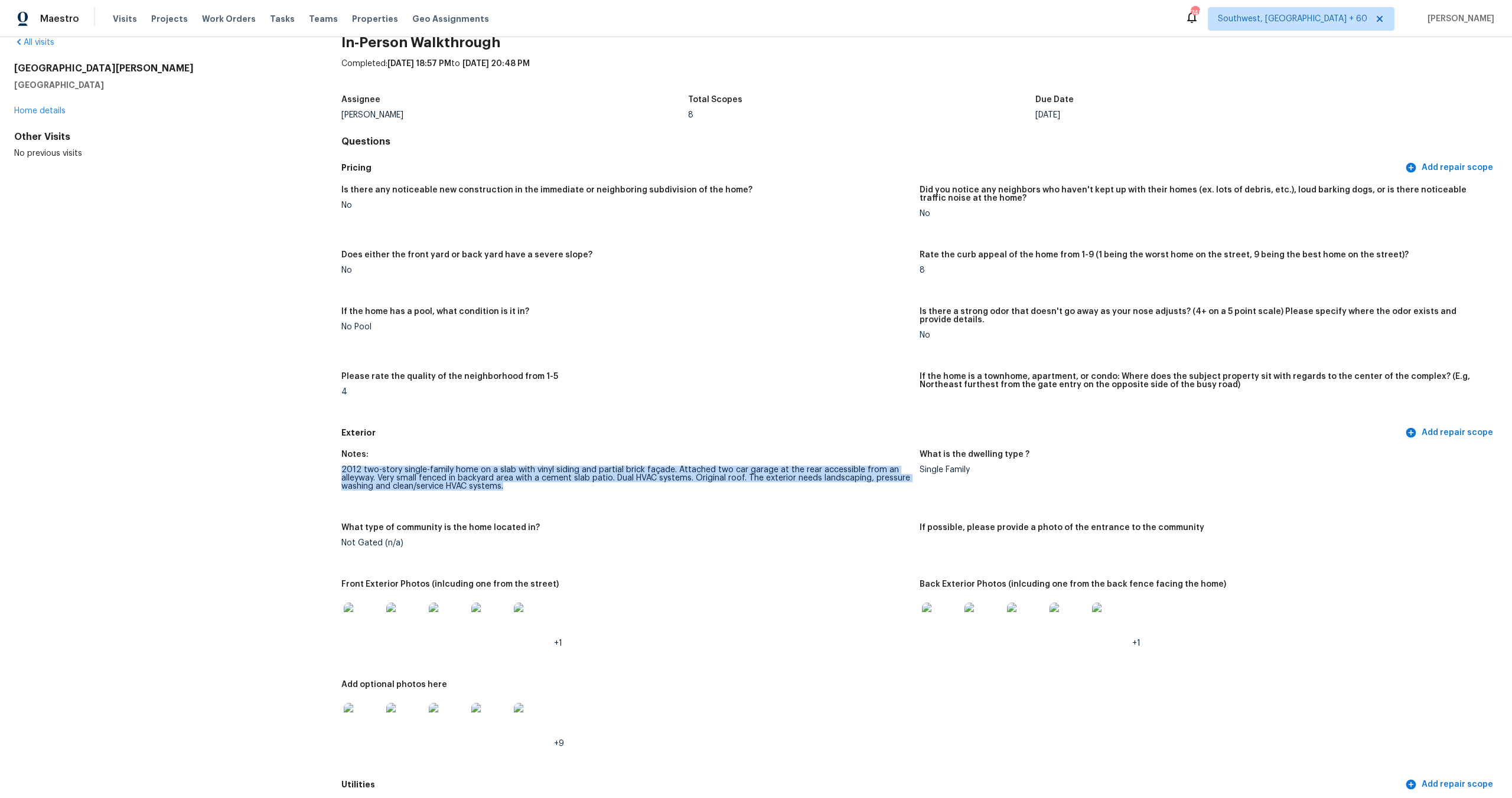
drag, startPoint x: 630, startPoint y: 453, endPoint x: 645, endPoint y: 482, distance: 32.6
click at [645, 482] on figure "Notes: 2012 two-story single-family home on a slab with vinyl siding and partia…" at bounding box center [630, 480] width 578 height 59
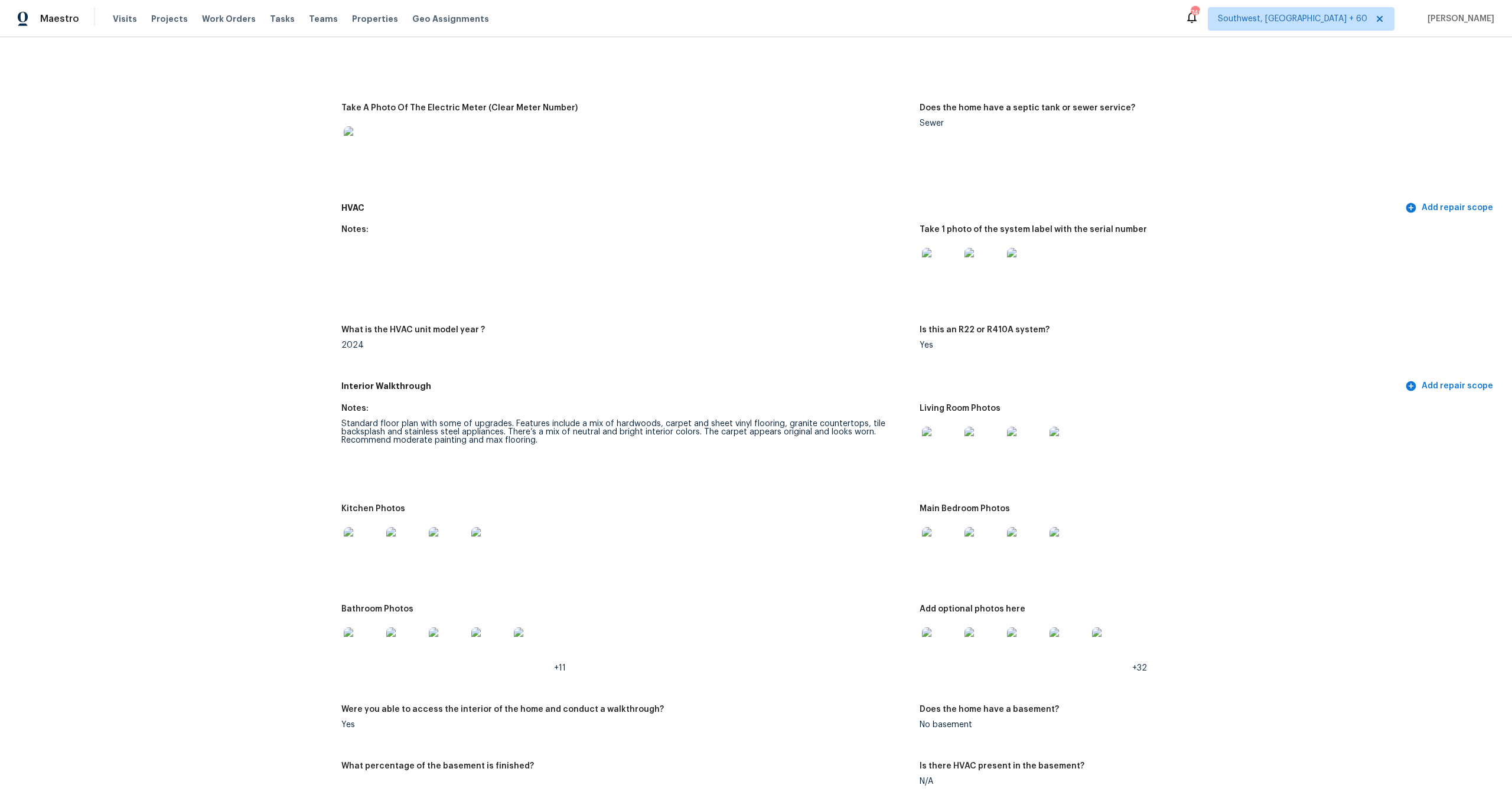
scroll to position [1160, 0]
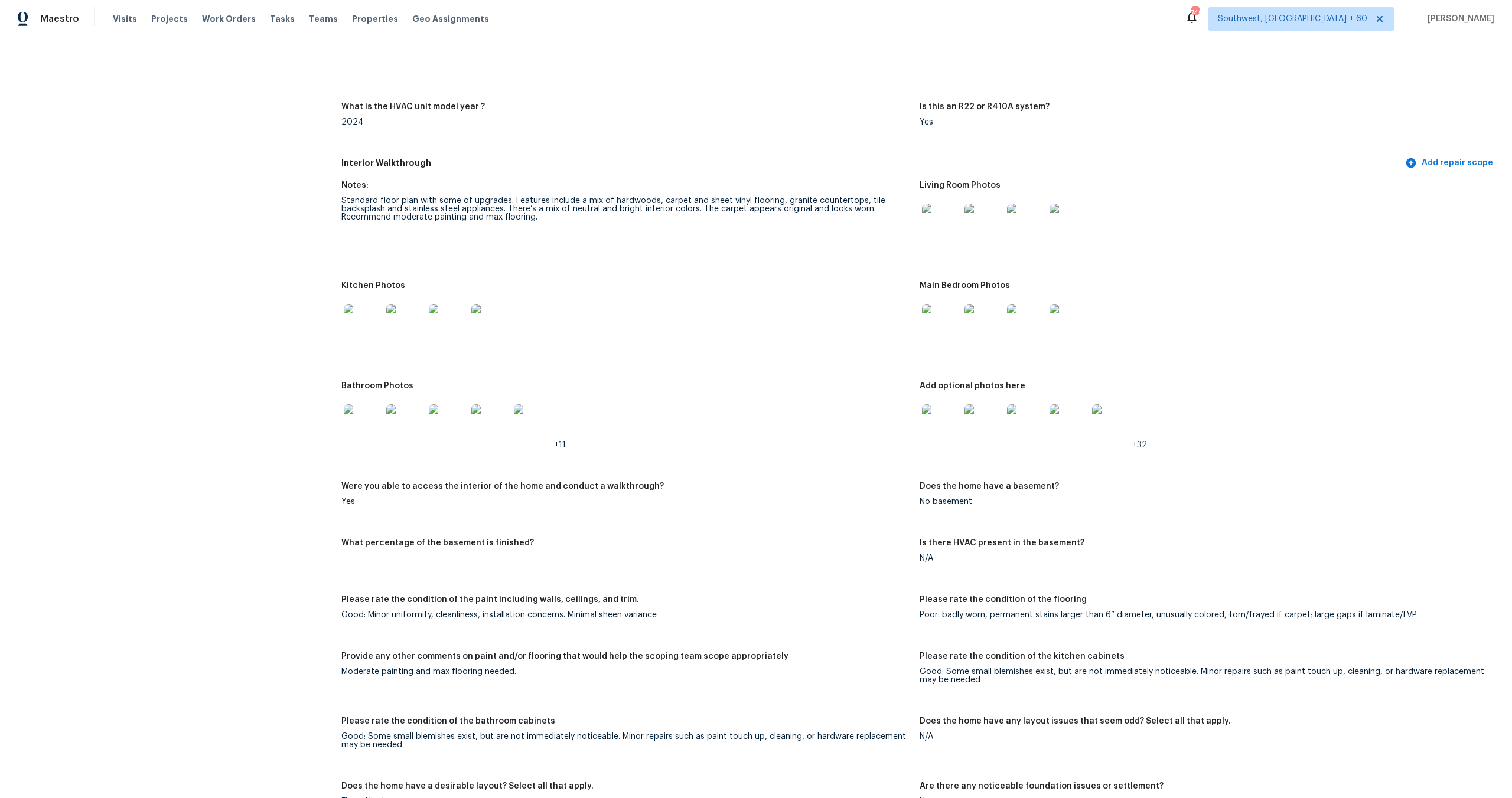
click at [513, 186] on div "Notes:" at bounding box center [625, 189] width 569 height 15
click at [520, 197] on div "Standard floor plan with some of upgrades. Features include a mix of hardwoods,…" at bounding box center [625, 209] width 569 height 25
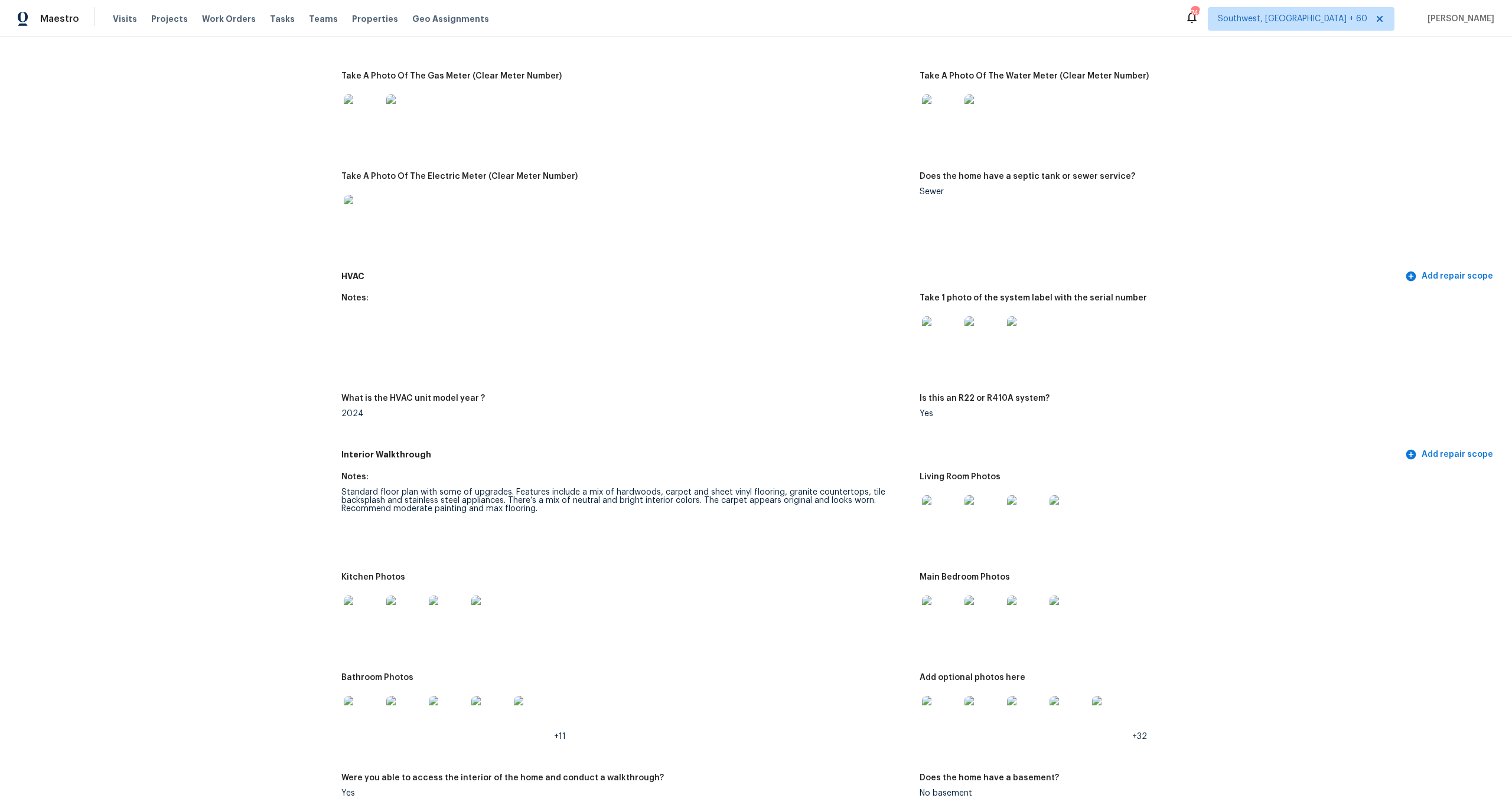
scroll to position [0, 0]
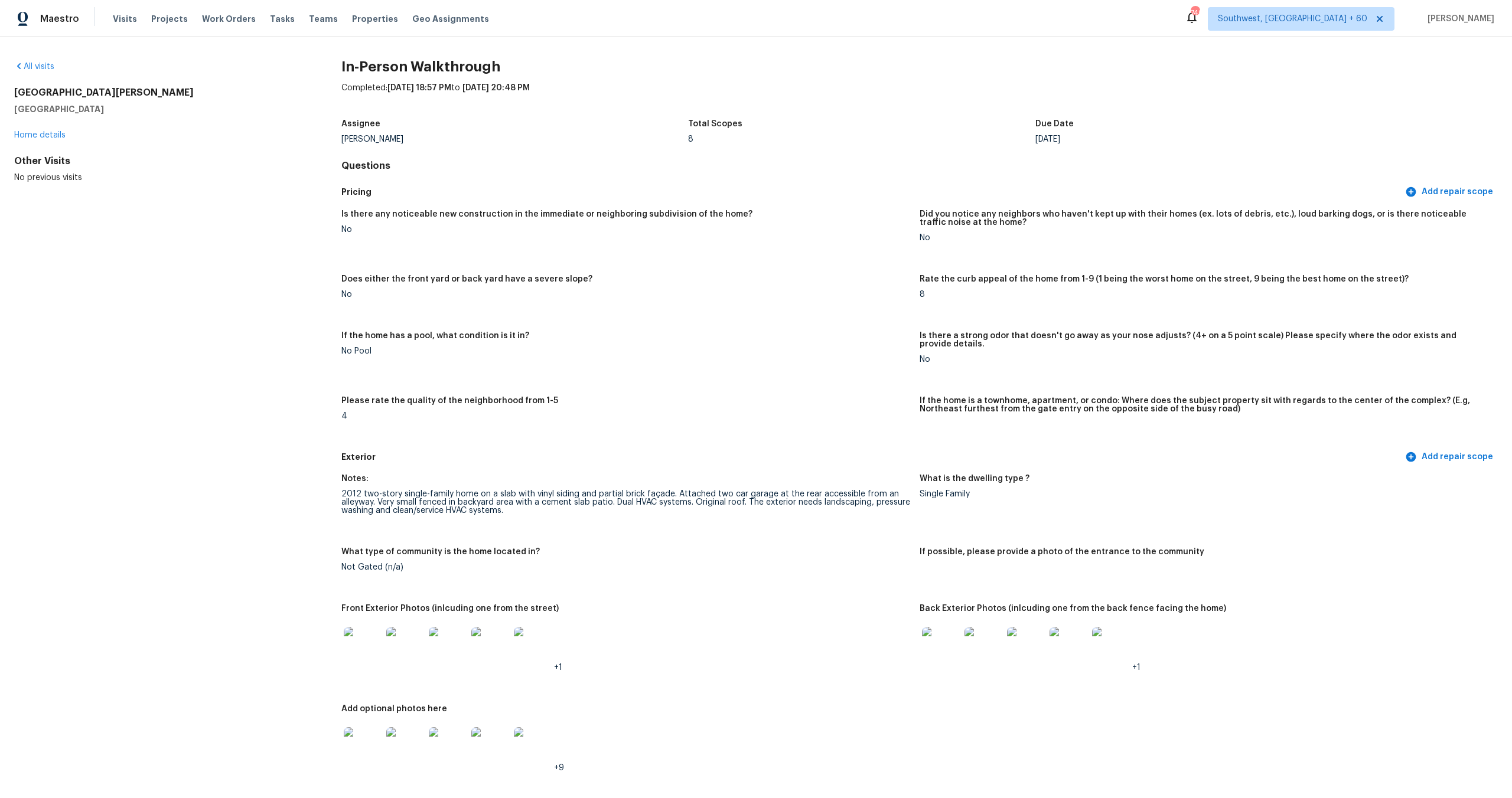
drag, startPoint x: 14, startPoint y: 91, endPoint x: 129, endPoint y: 111, distance: 116.7
click at [129, 111] on div "1010 Craven St Indian Trail, NC 28079" at bounding box center [158, 101] width 289 height 29
copy div "1010 Craven St Indian Trail, NC 28079"
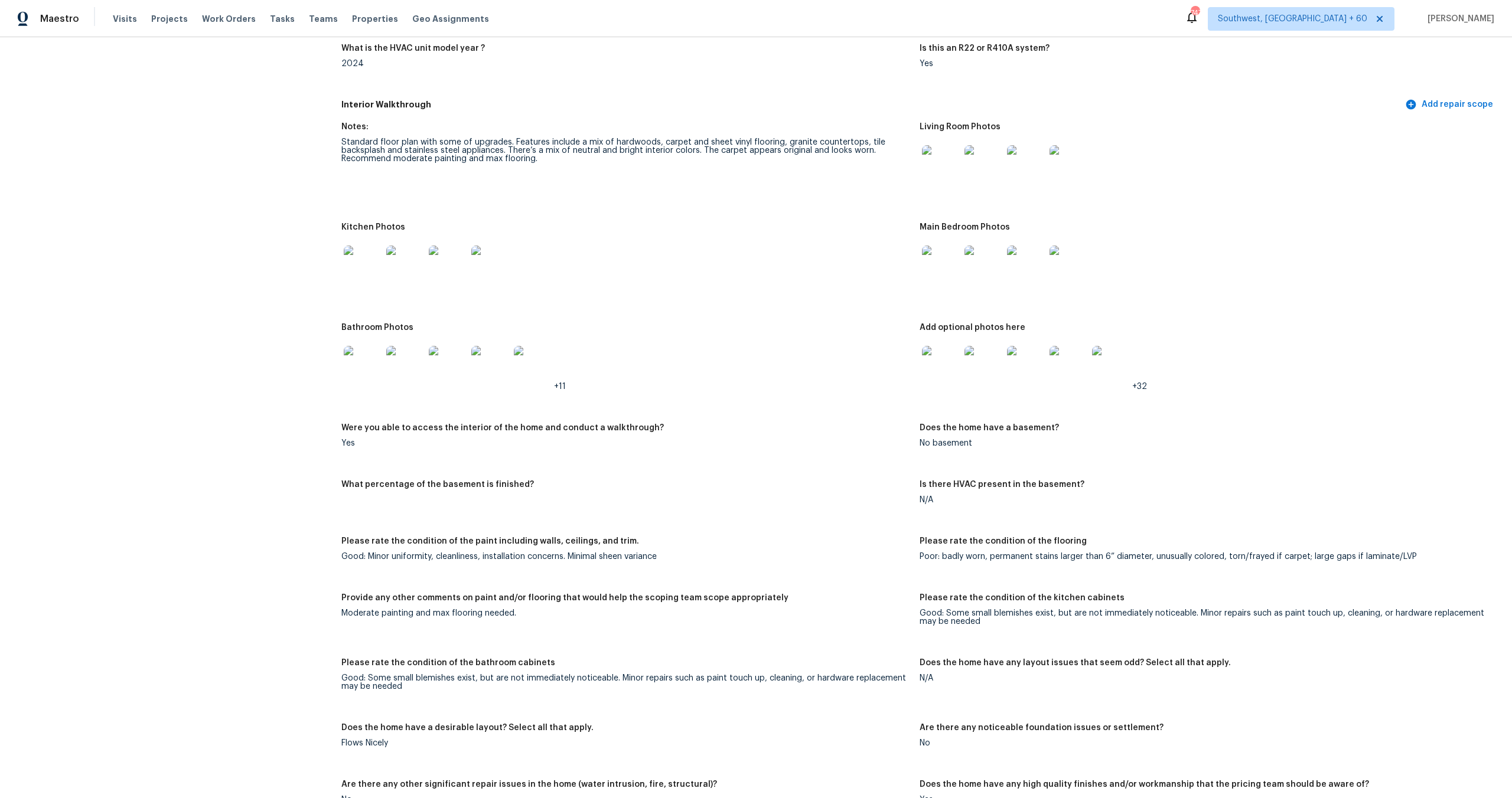
scroll to position [1238, 0]
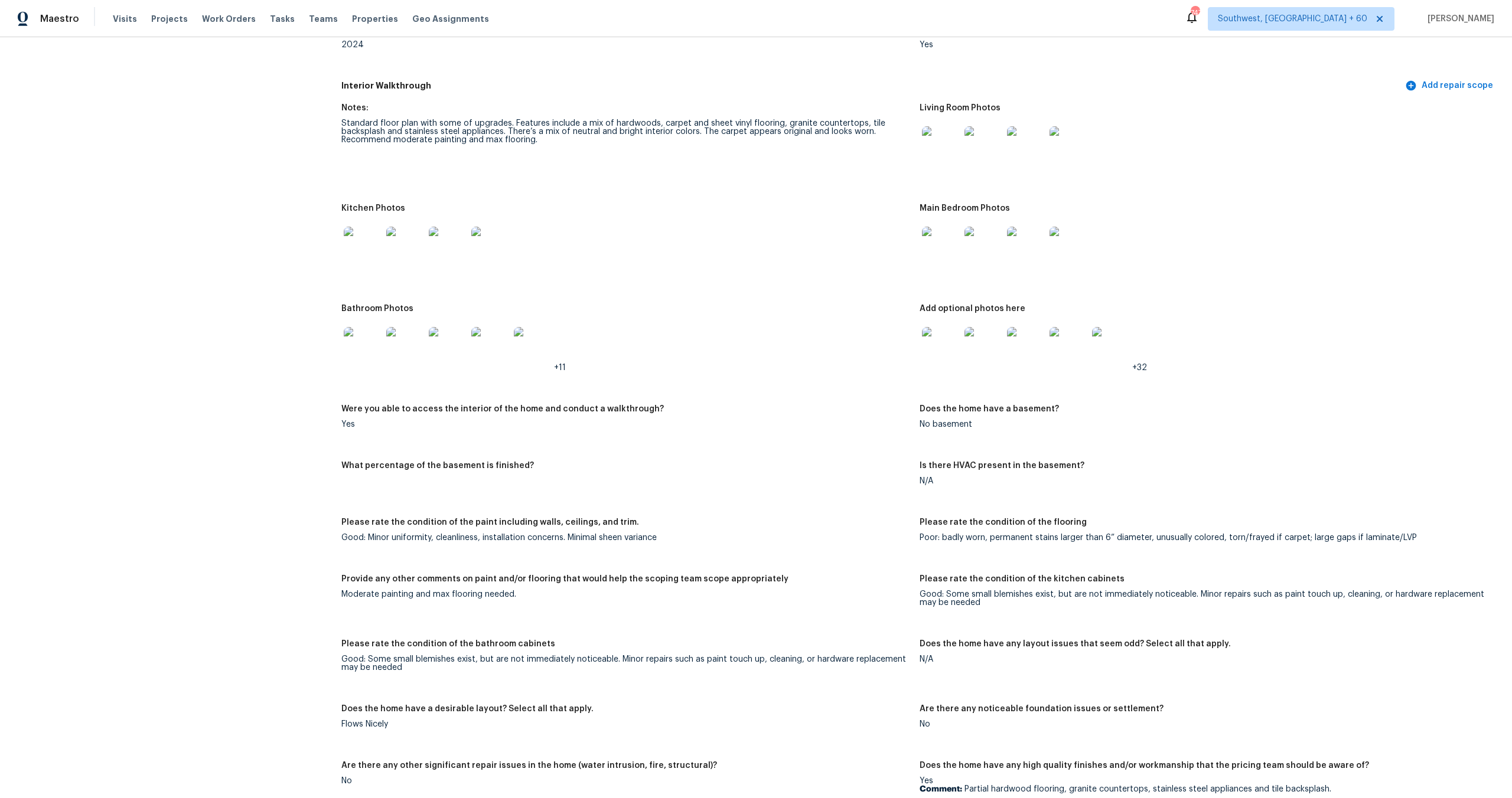
click at [943, 339] on img at bounding box center [941, 346] width 38 height 38
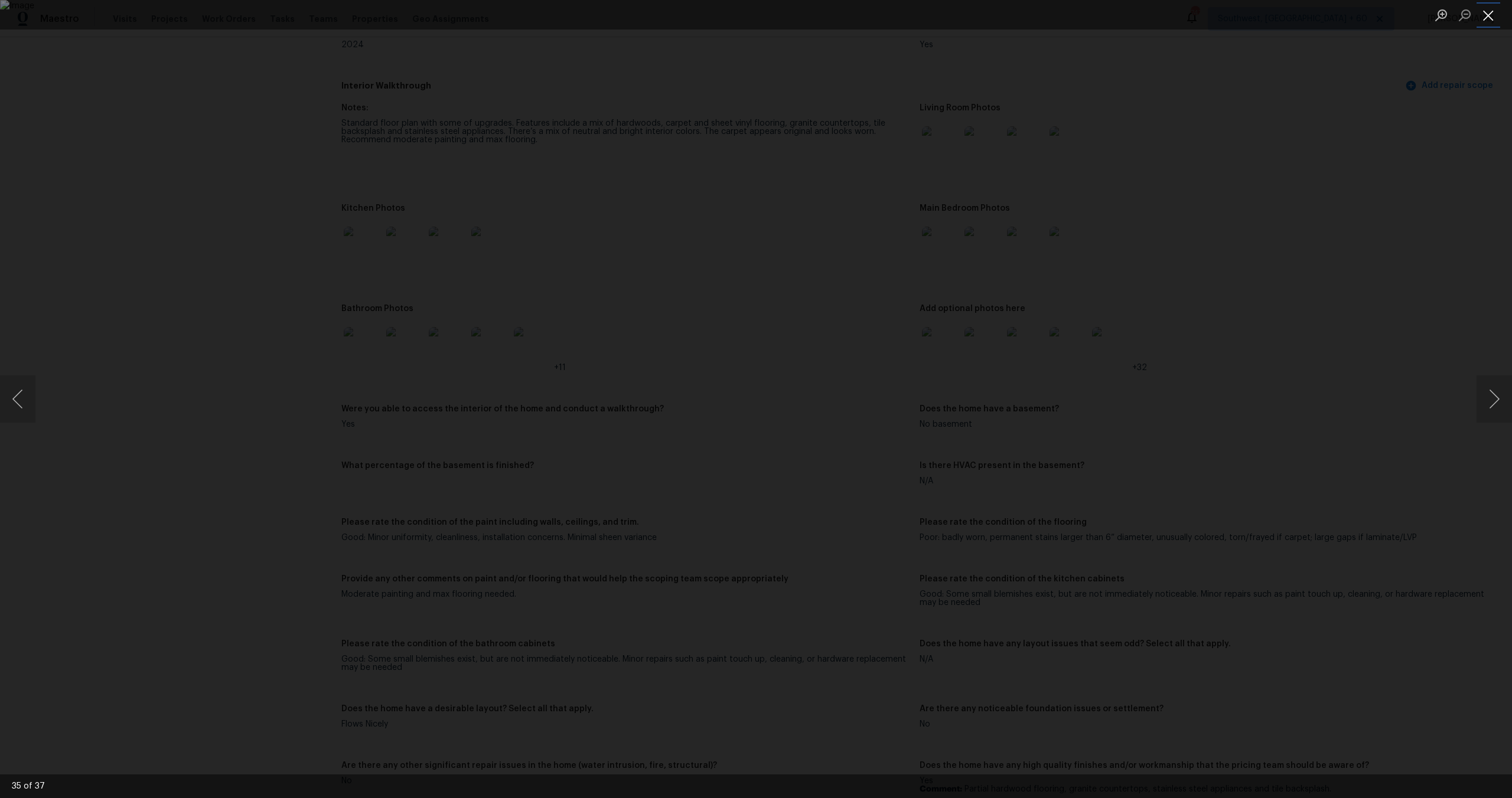
click at [1482, 16] on button "Close lightbox" at bounding box center [1488, 15] width 24 height 21
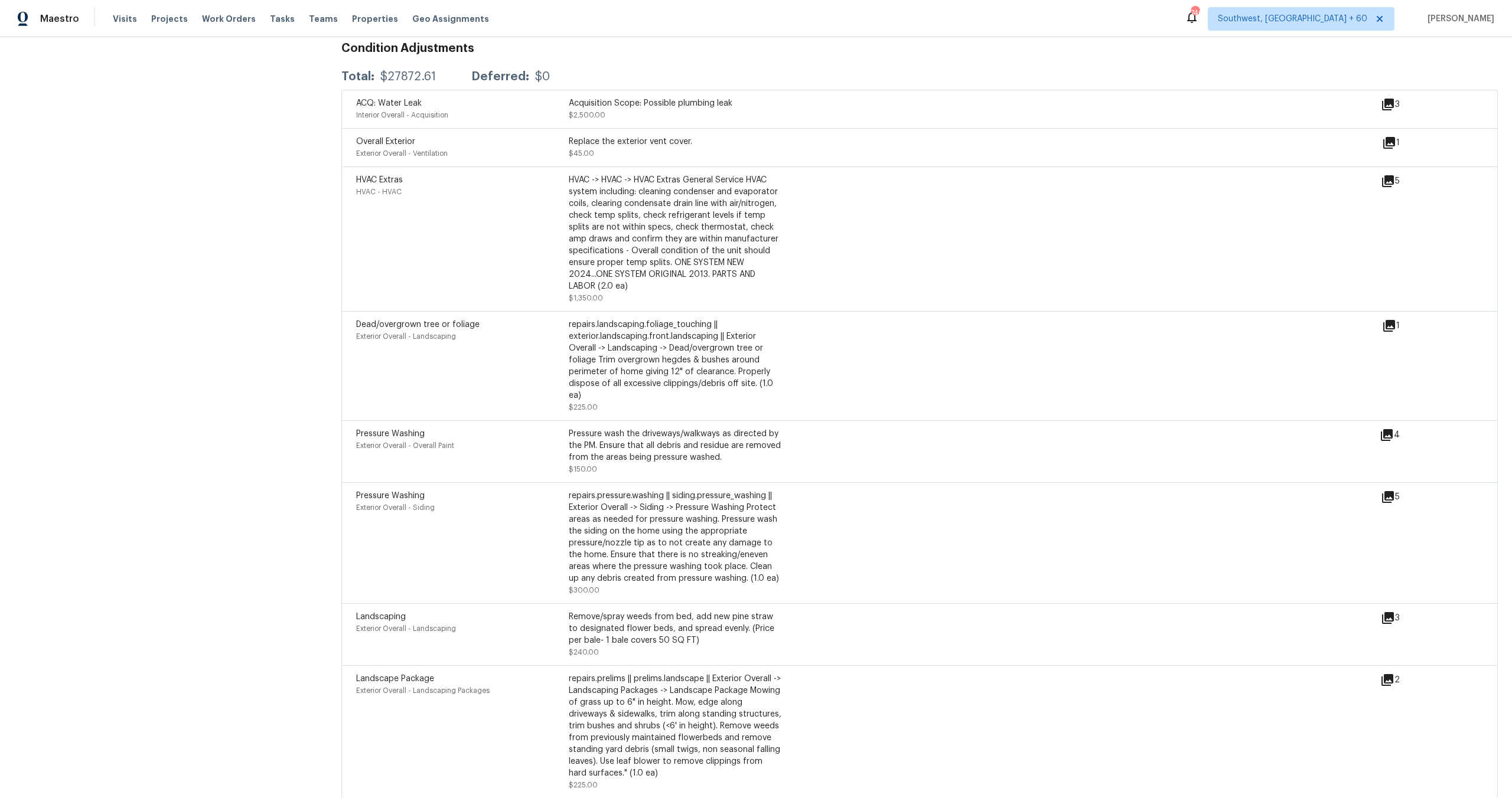
scroll to position [3023, 0]
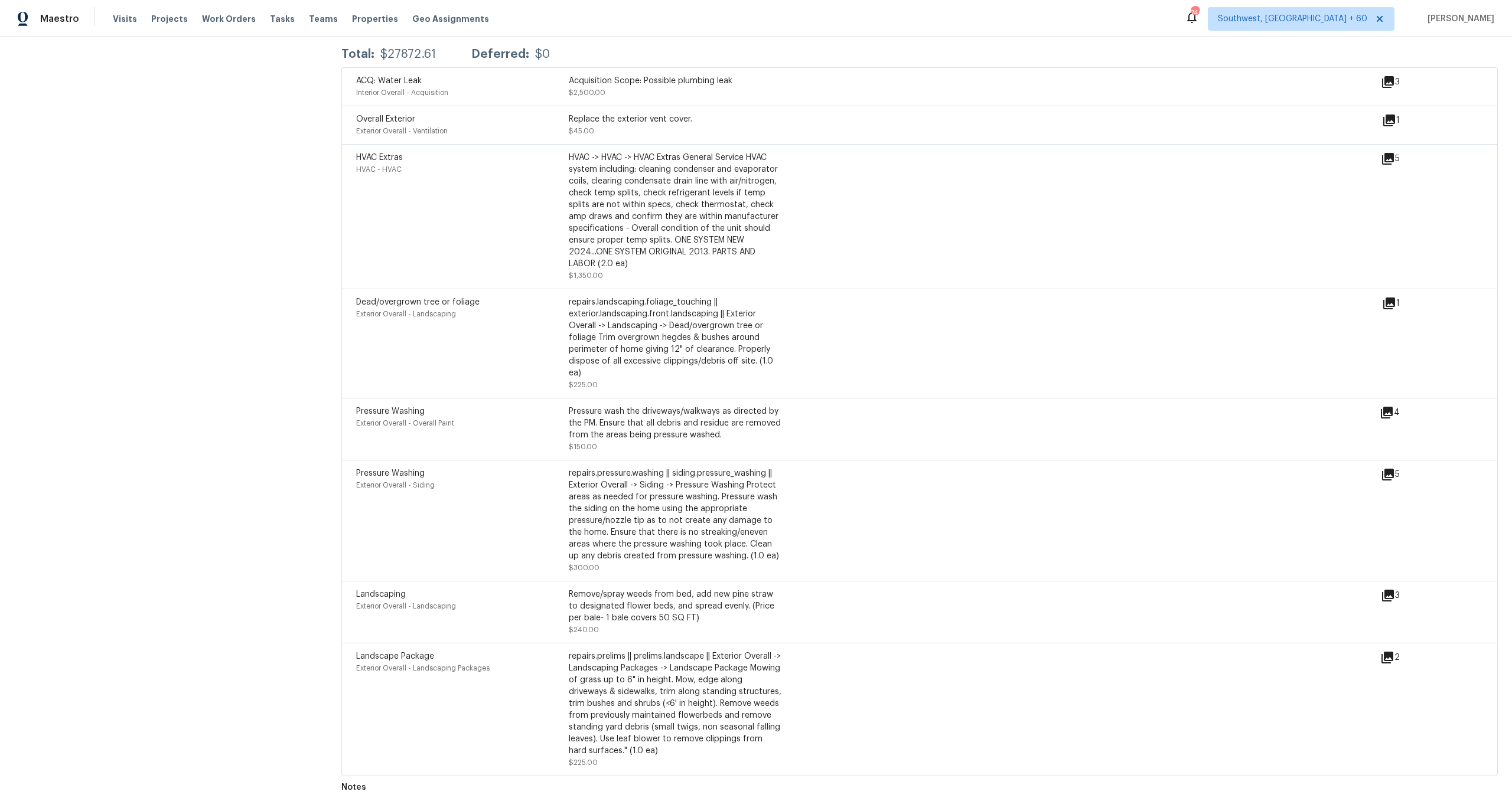
click at [1023, 289] on div "Dead/overgrown tree or foliage Exterior Overall - Landscaping repairs.landscapi…" at bounding box center [920, 343] width 1157 height 109
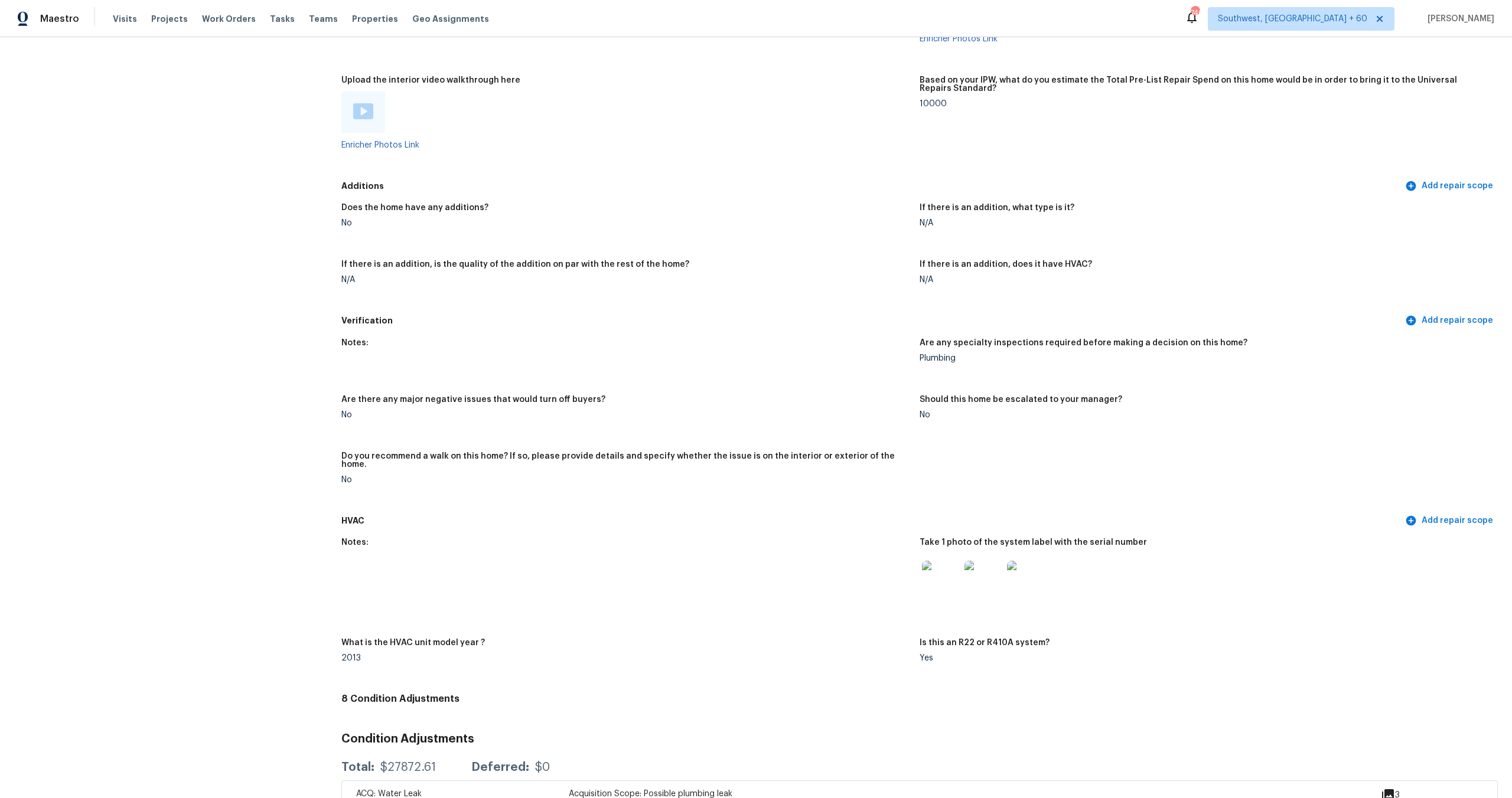
scroll to position [2002, 0]
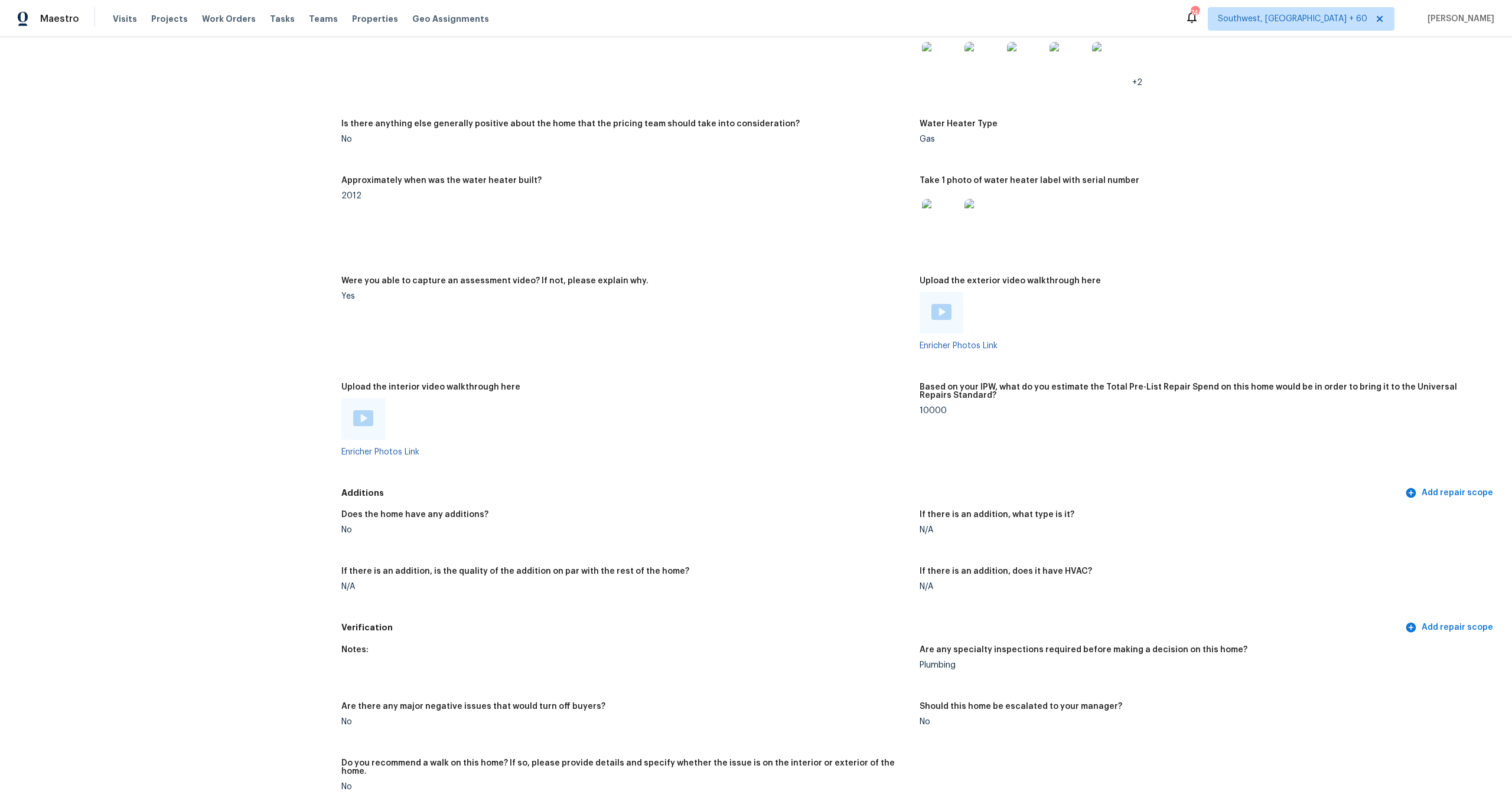
click at [355, 419] on div at bounding box center [363, 419] width 20 height 18
click at [1293, 314] on div at bounding box center [1204, 313] width 569 height 41
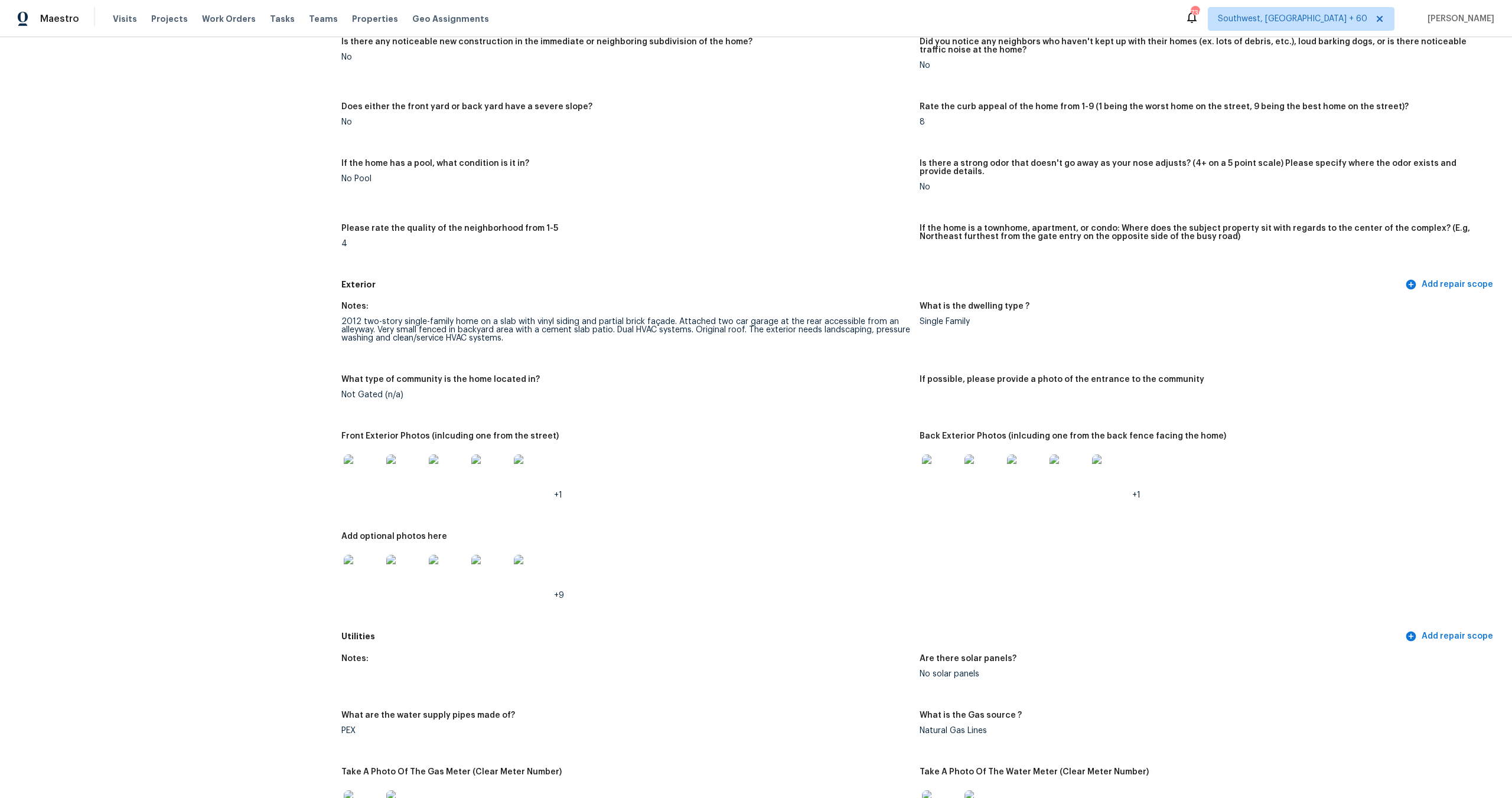
scroll to position [0, 0]
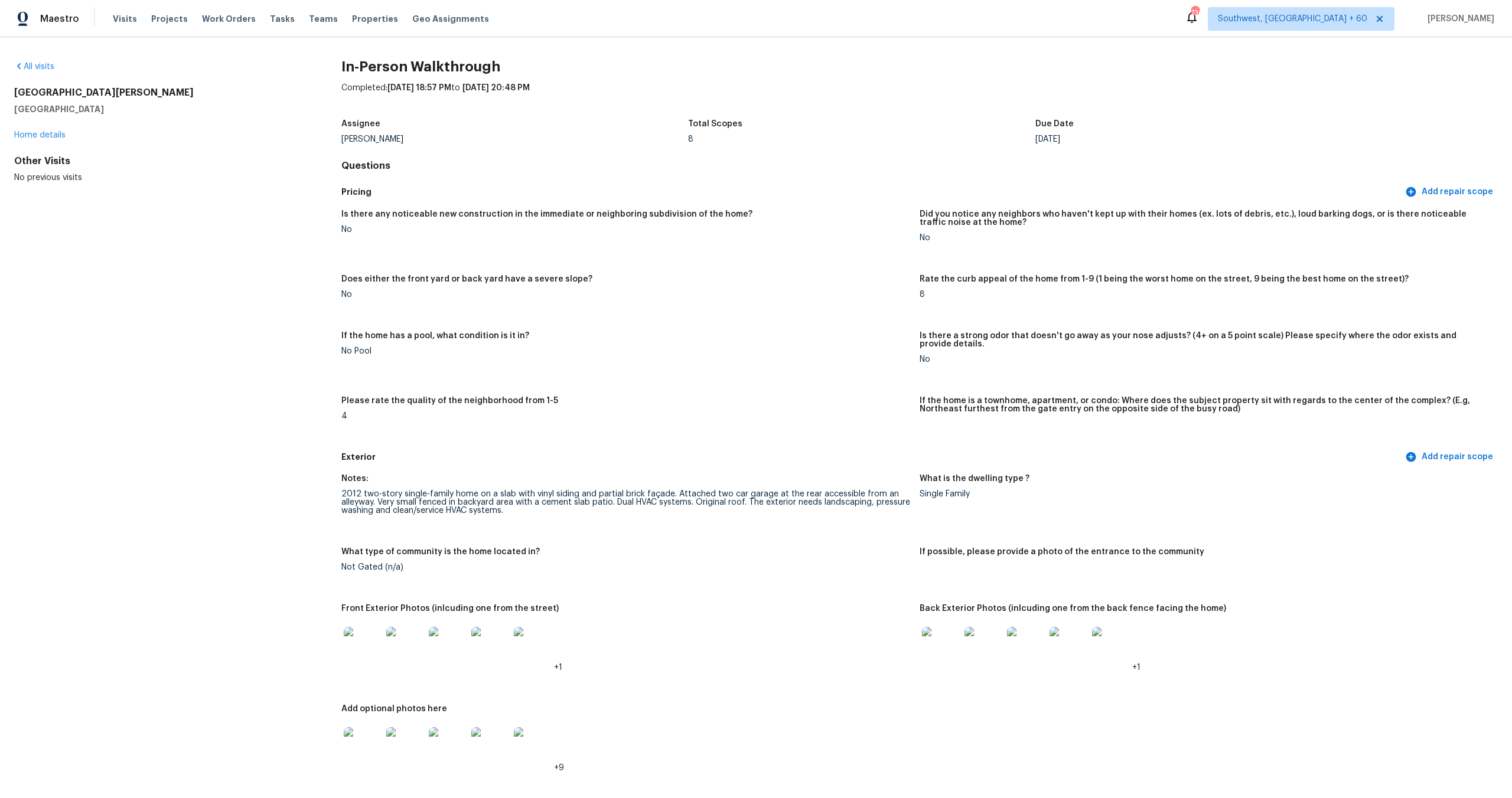
drag, startPoint x: 12, startPoint y: 94, endPoint x: 117, endPoint y: 111, distance: 106.4
click at [117, 111] on div "All visits 1010 Craven St Indian Trail, NC 28079 Home details Other Visits No p…" at bounding box center [756, 417] width 1512 height 761
copy div "1010 Craven St Indian Trail, NC 28079"
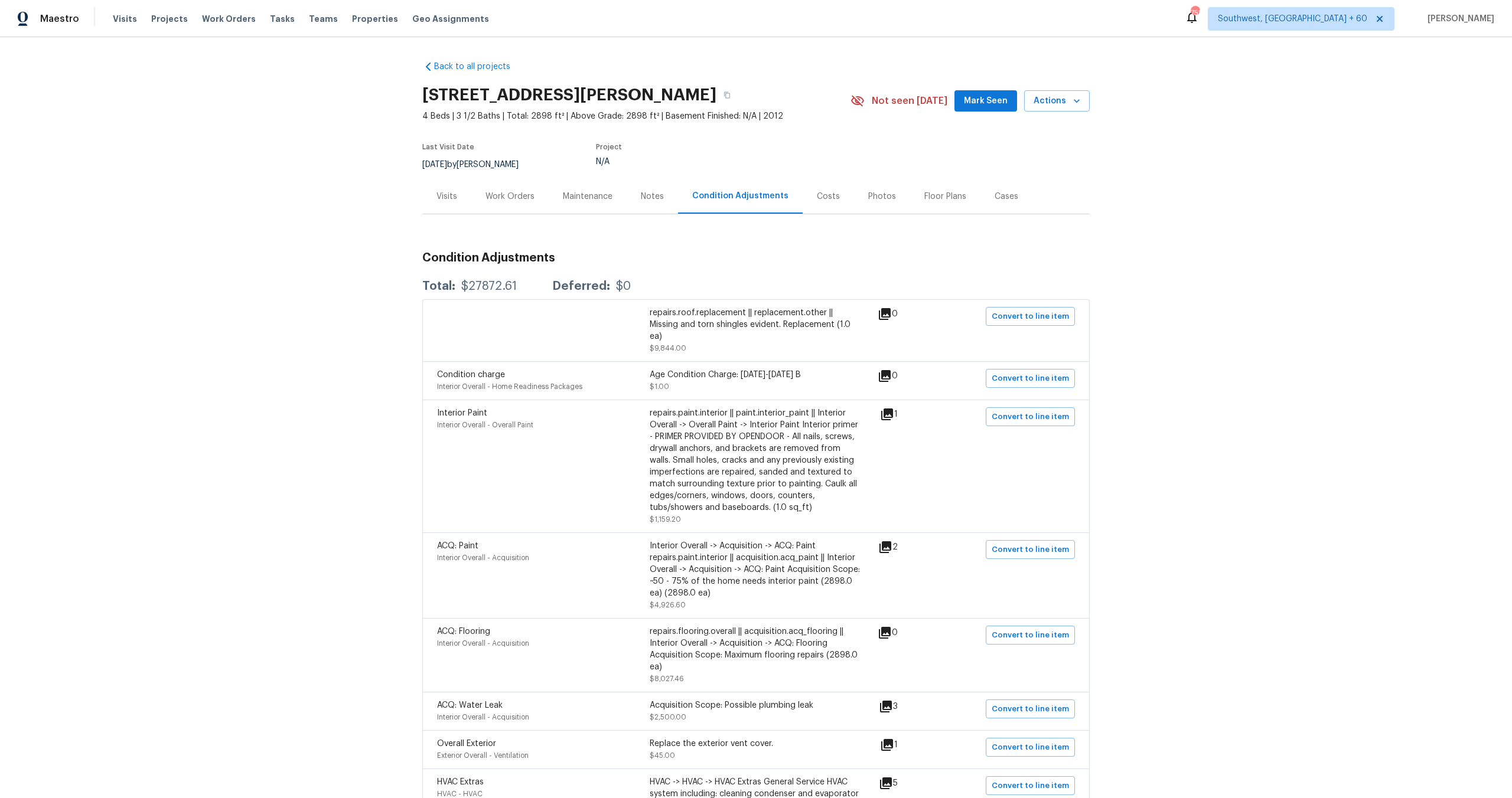
click at [491, 197] on div "Work Orders" at bounding box center [510, 196] width 49 height 12
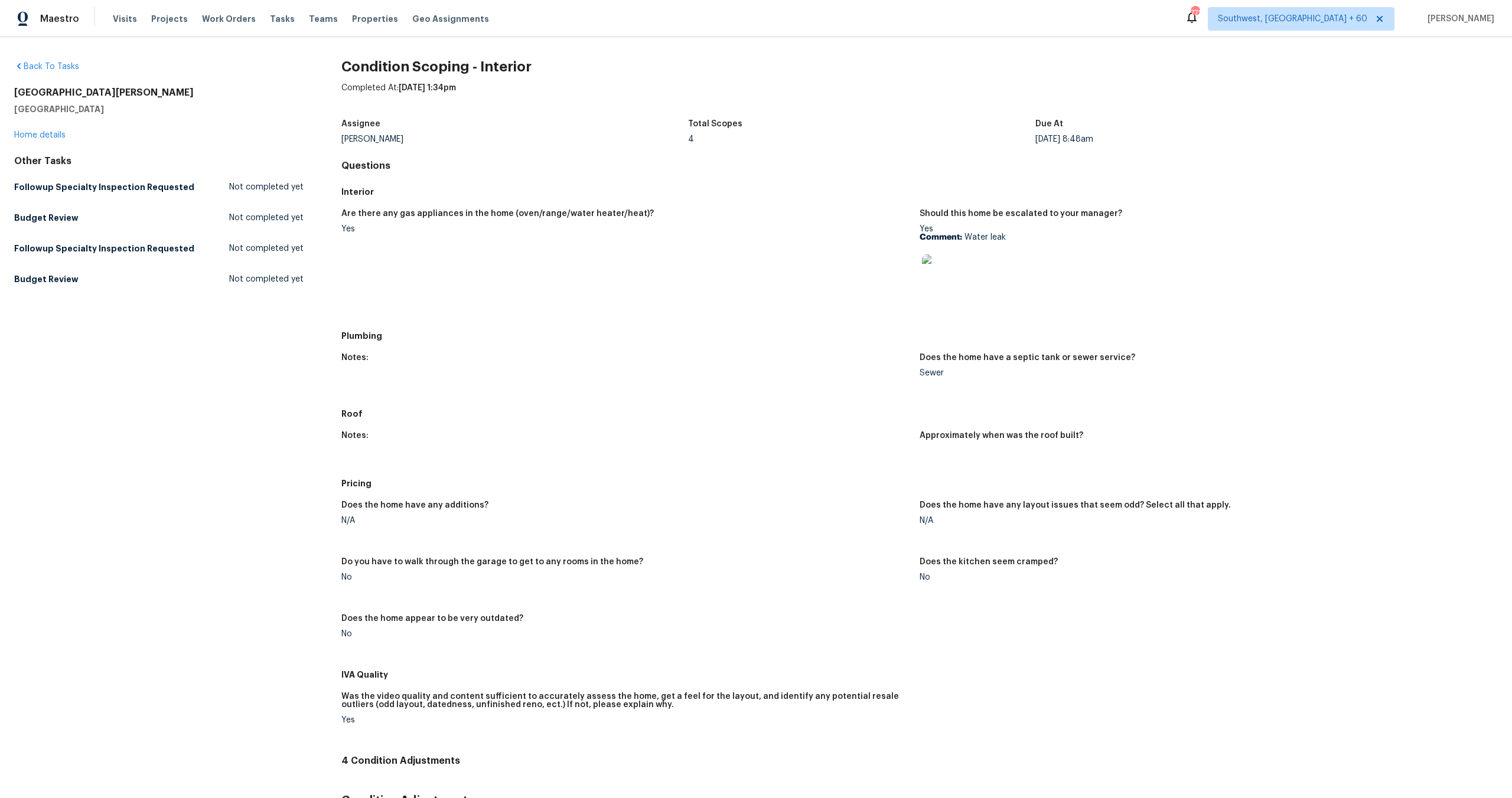
click at [1240, 249] on div at bounding box center [1204, 273] width 569 height 52
click at [941, 267] on img at bounding box center [941, 274] width 38 height 38
click at [759, 95] on div "Completed At: [DATE] 1:34pm" at bounding box center [920, 97] width 1157 height 30
